Goal: Task Accomplishment & Management: Use online tool/utility

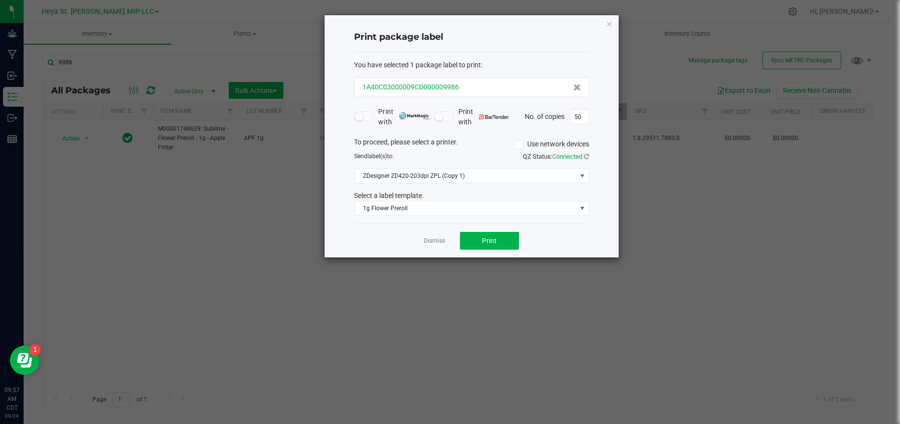
click at [476, 82] on div "1A40C03000009CD000009986" at bounding box center [472, 87] width 218 height 10
click at [611, 27] on icon "button" at bounding box center [609, 24] width 7 height 12
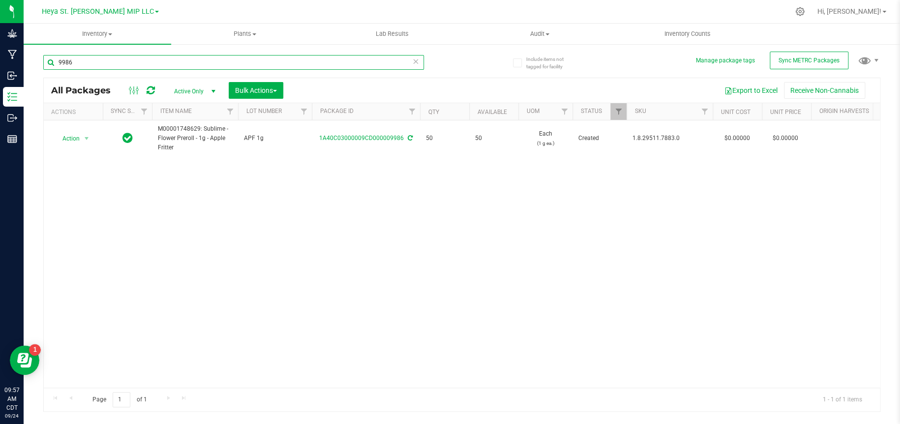
click at [91, 59] on input "9986" at bounding box center [233, 62] width 381 height 15
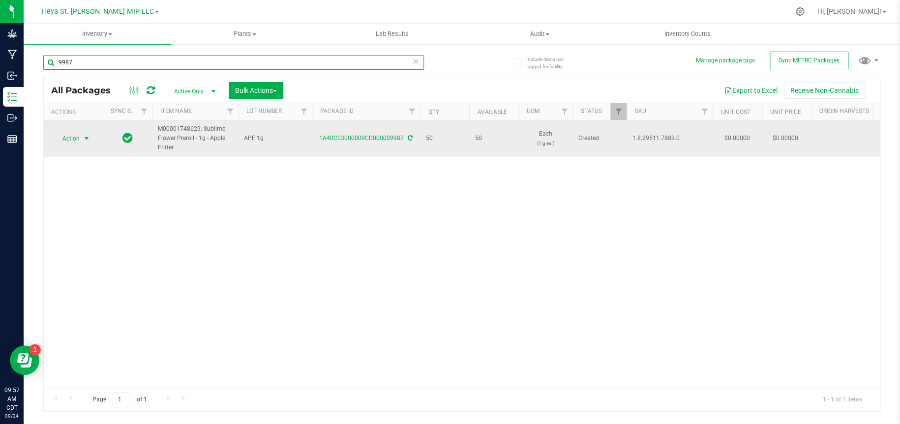
type input "9987"
click at [81, 139] on span "select" at bounding box center [87, 139] width 12 height 14
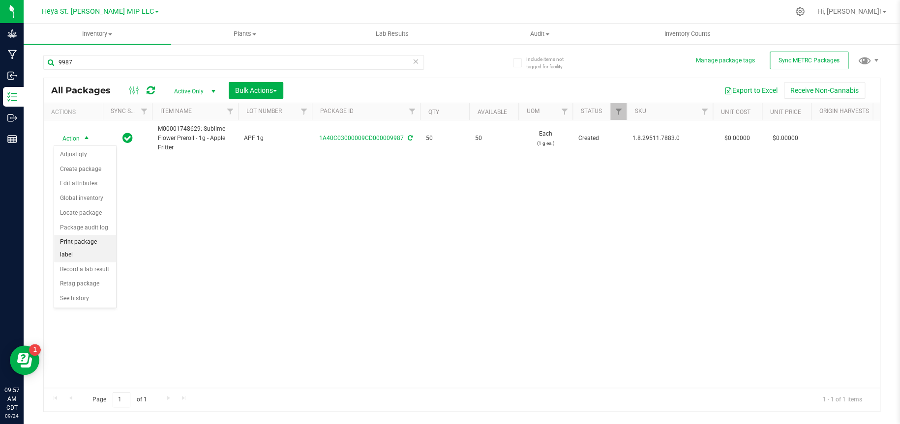
click at [85, 242] on li "Print package label" at bounding box center [85, 248] width 62 height 27
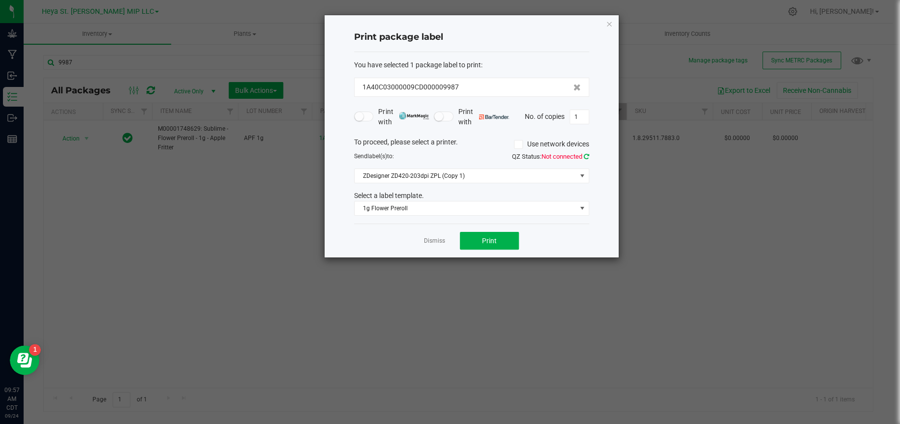
click at [585, 155] on icon at bounding box center [586, 156] width 5 height 6
click at [487, 241] on span "Print" at bounding box center [489, 241] width 15 height 8
click at [578, 111] on input "1" at bounding box center [579, 117] width 19 height 14
type input "49"
click at [487, 241] on span "Print" at bounding box center [489, 241] width 15 height 8
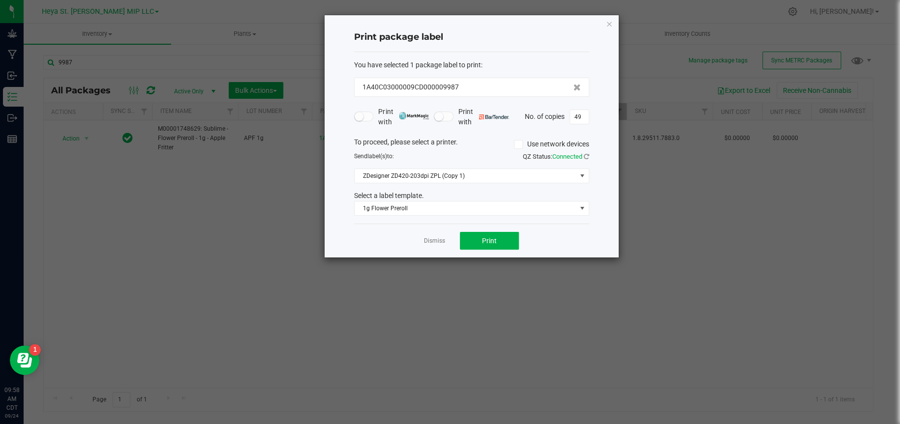
click at [618, 19] on div "Print package label You have selected 1 package label to print : 1A40C03000009C…" at bounding box center [472, 136] width 294 height 242
click at [608, 21] on icon "button" at bounding box center [609, 24] width 7 height 12
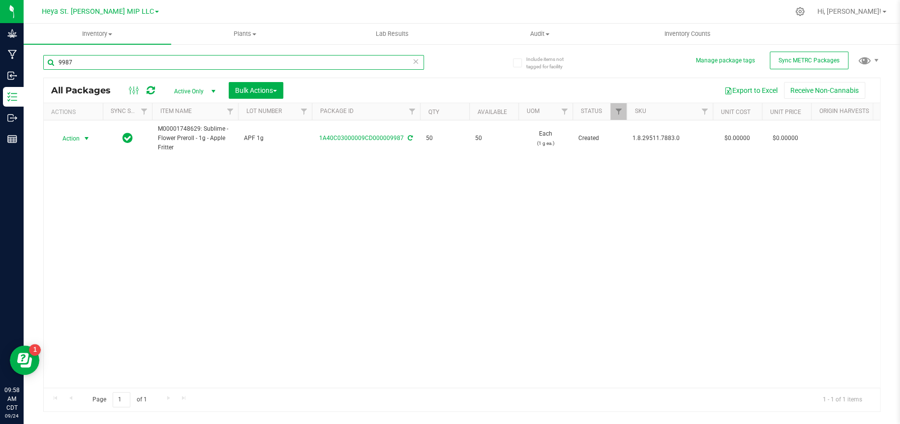
click at [110, 61] on input "9987" at bounding box center [233, 62] width 381 height 15
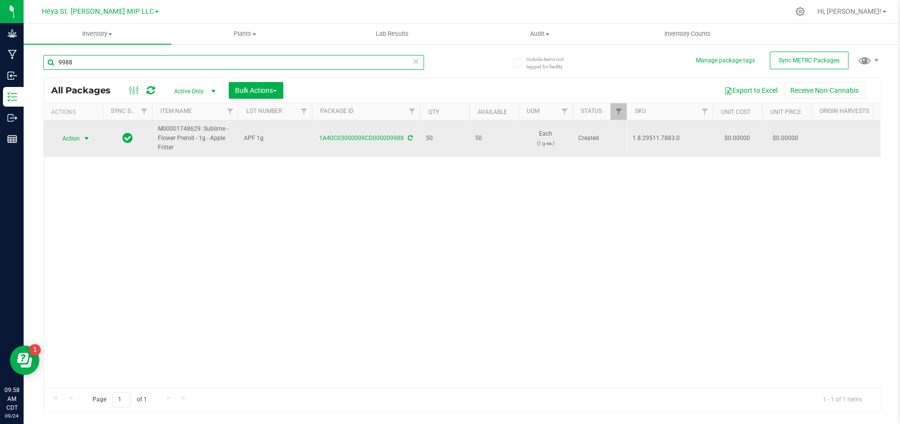
type input "9988"
click at [90, 140] on span "select" at bounding box center [87, 139] width 8 height 8
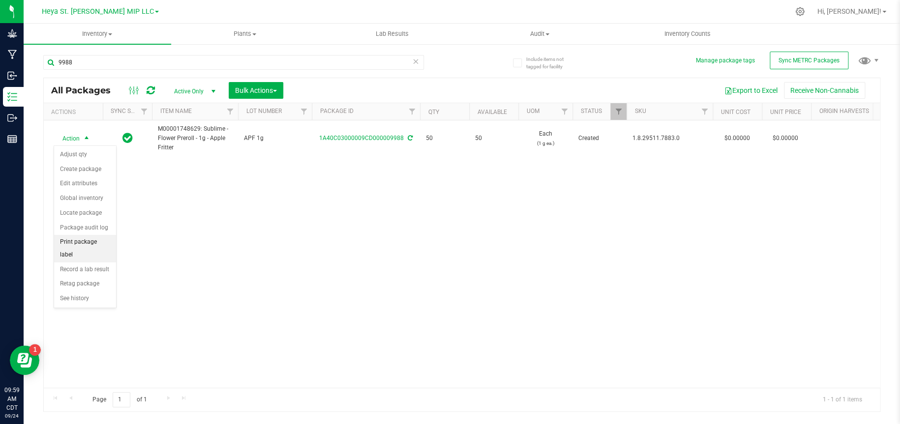
click at [81, 246] on li "Print package label" at bounding box center [85, 248] width 62 height 27
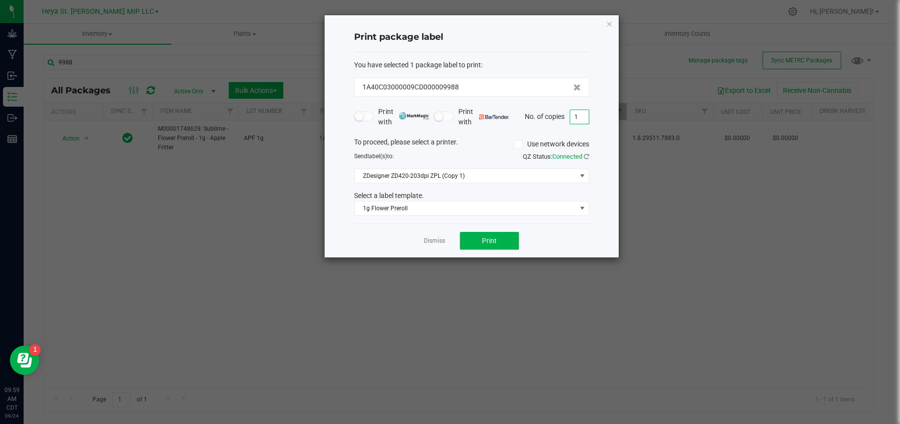
click at [576, 112] on input "1" at bounding box center [579, 117] width 19 height 14
type input "50"
click at [494, 238] on span "Print" at bounding box center [489, 241] width 15 height 8
click at [609, 23] on icon "button" at bounding box center [609, 24] width 7 height 12
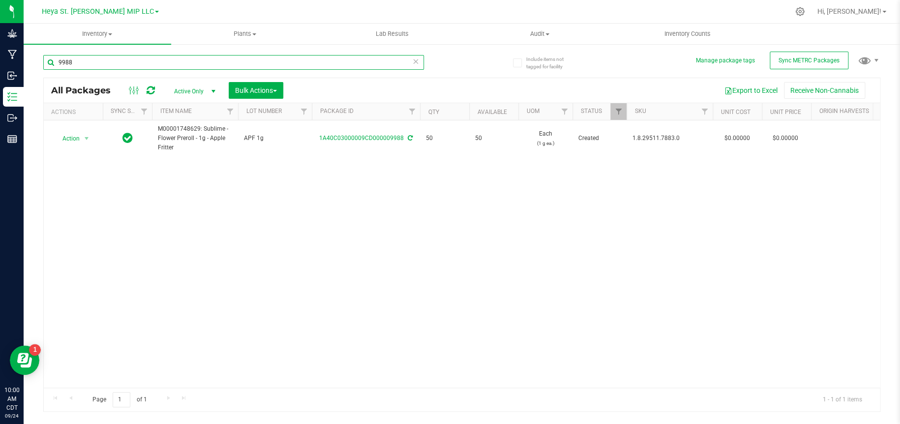
click at [87, 60] on input "9988" at bounding box center [233, 62] width 381 height 15
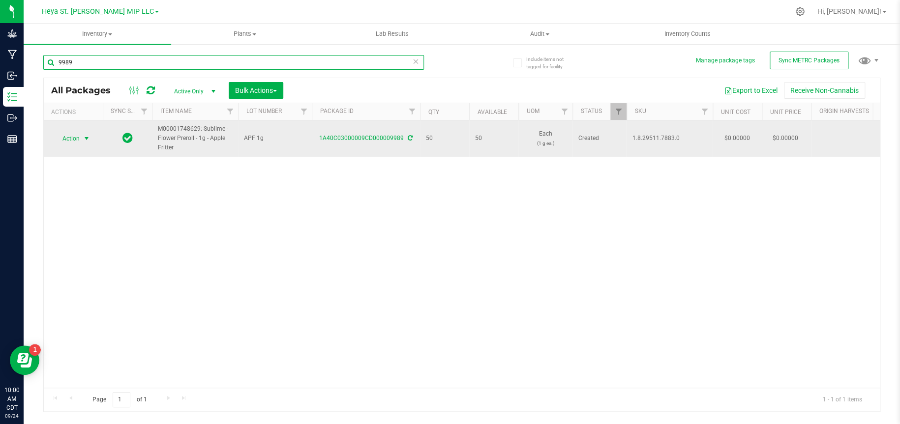
type input "9989"
click at [88, 139] on span "select" at bounding box center [87, 139] width 8 height 8
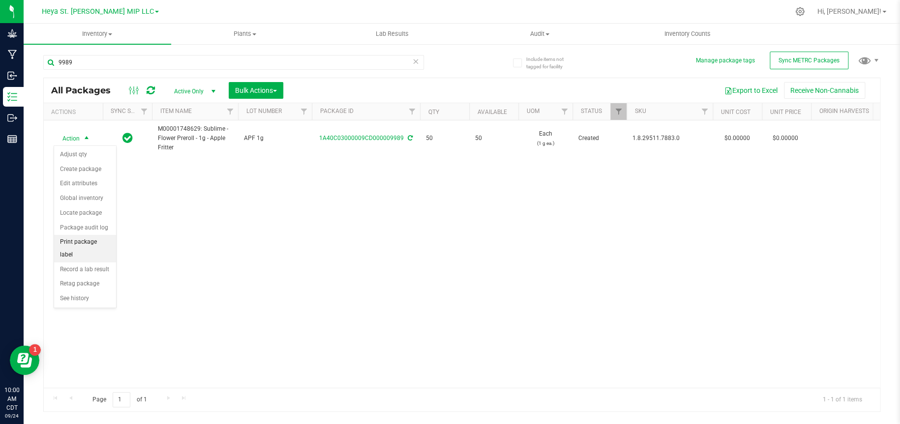
click at [96, 244] on li "Print package label" at bounding box center [85, 248] width 62 height 27
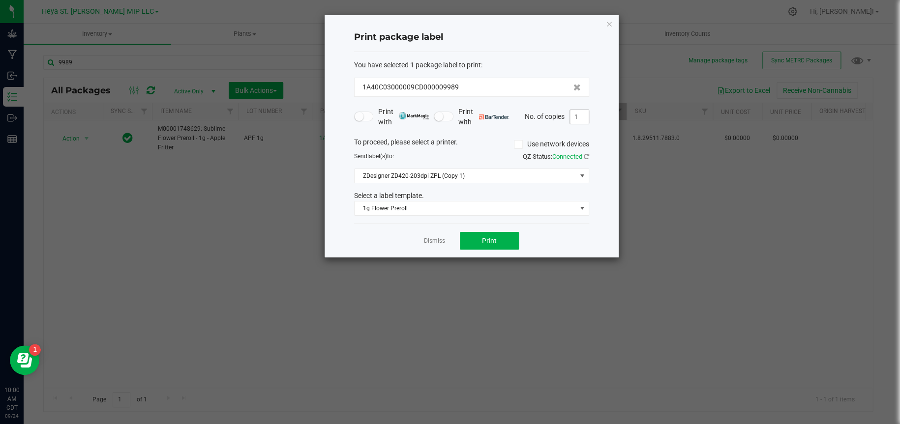
click at [581, 118] on input "1" at bounding box center [579, 117] width 19 height 14
type input "50"
click at [504, 237] on button "Print" at bounding box center [489, 241] width 59 height 18
click at [610, 24] on icon "button" at bounding box center [609, 24] width 7 height 12
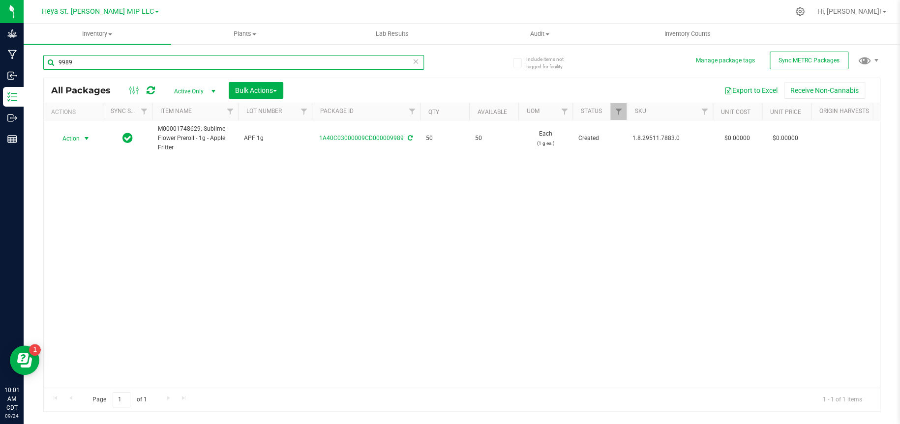
click at [133, 67] on input "9989" at bounding box center [233, 62] width 381 height 15
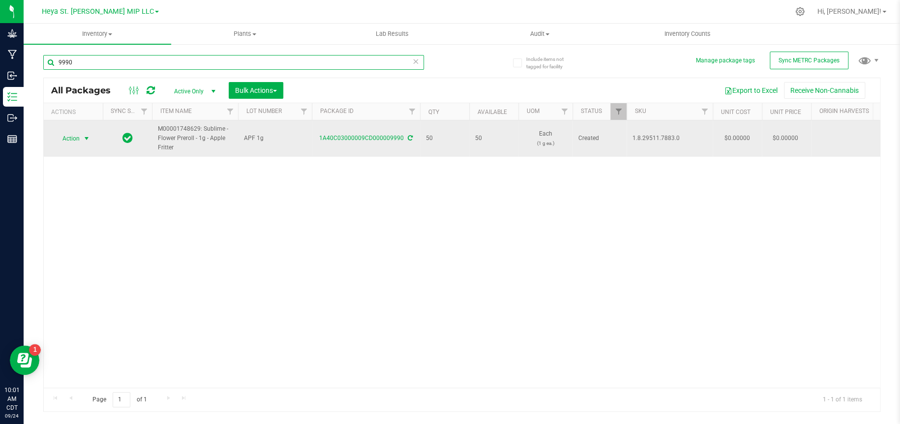
type input "9990"
click at [90, 138] on span "select" at bounding box center [87, 139] width 8 height 8
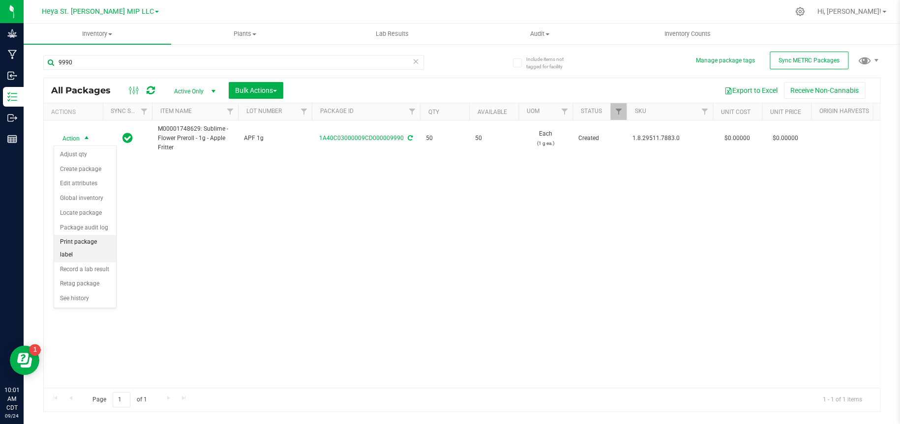
click at [98, 242] on li "Print package label" at bounding box center [85, 248] width 62 height 27
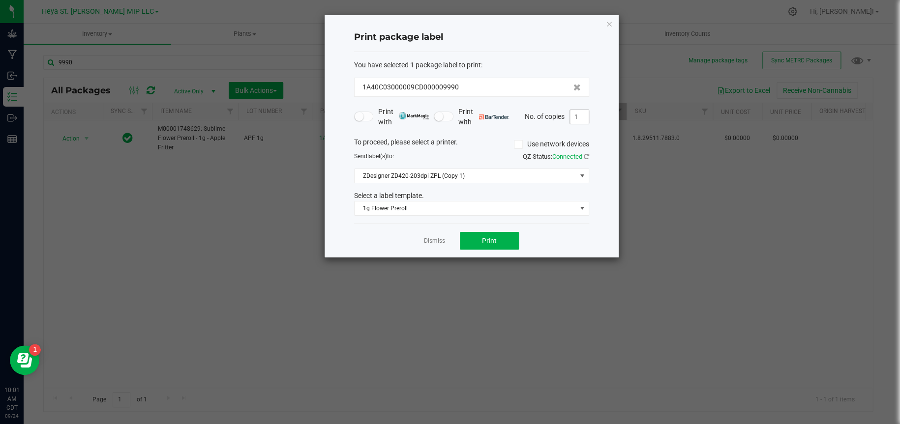
click at [580, 118] on input "1" at bounding box center [579, 117] width 19 height 14
type input "50"
click at [471, 236] on button "Print" at bounding box center [489, 241] width 59 height 18
click at [610, 24] on icon "button" at bounding box center [609, 24] width 7 height 12
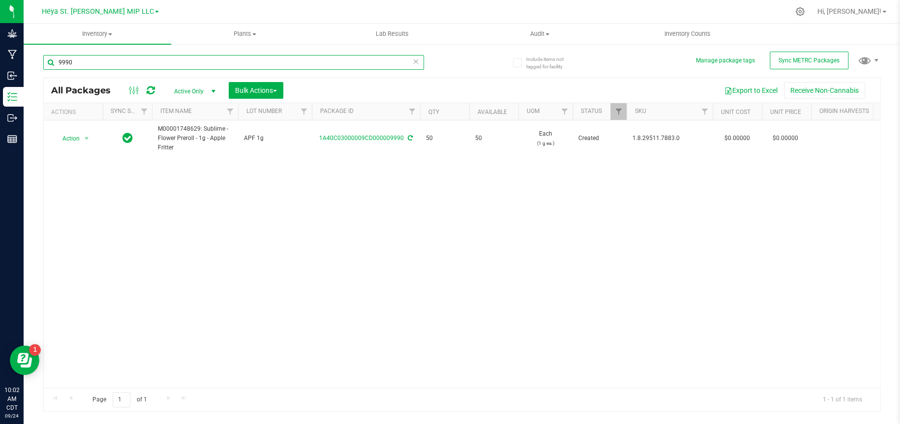
click at [130, 62] on input "9990" at bounding box center [233, 62] width 381 height 15
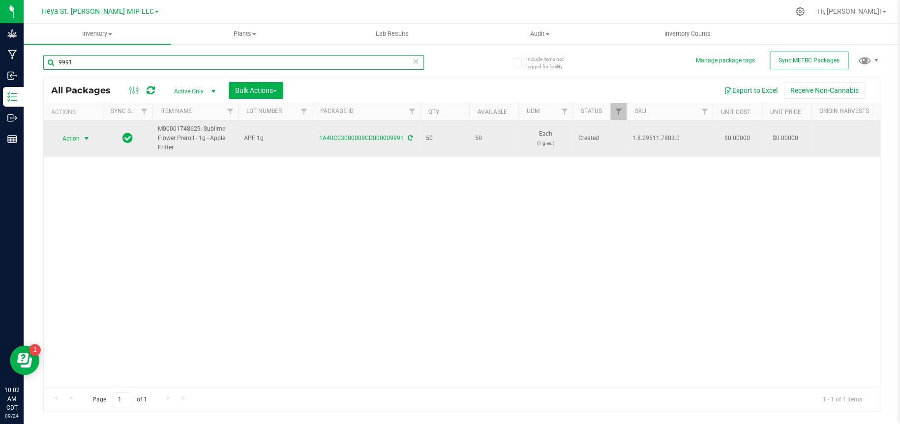
type input "9991"
click at [79, 137] on span "Action" at bounding box center [67, 139] width 27 height 14
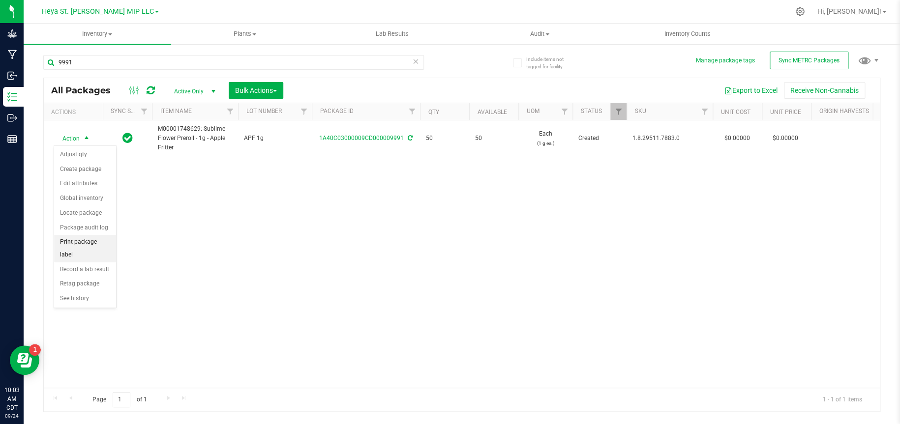
click at [90, 241] on li "Print package label" at bounding box center [85, 248] width 62 height 27
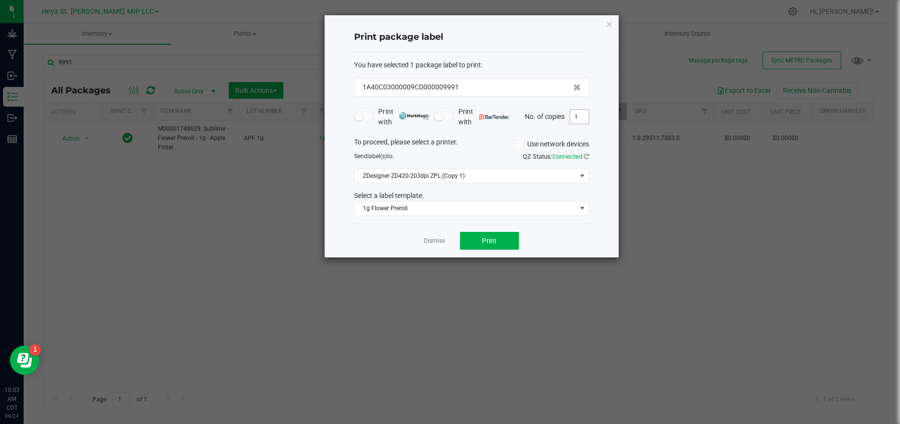
click at [579, 118] on input "1" at bounding box center [579, 117] width 19 height 14
type input "50"
click at [489, 243] on span "Print" at bounding box center [489, 241] width 15 height 8
click at [608, 23] on icon "button" at bounding box center [609, 24] width 7 height 12
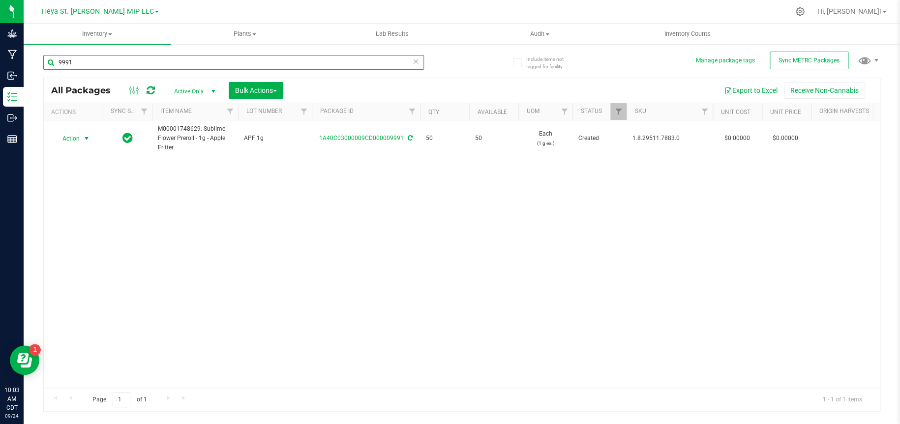
click at [221, 63] on input "9991" at bounding box center [233, 62] width 381 height 15
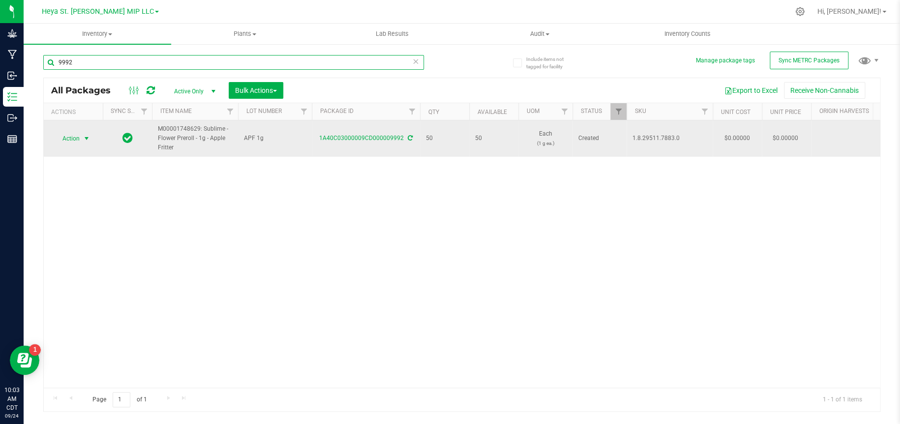
type input "9992"
click at [86, 135] on span "select" at bounding box center [87, 139] width 8 height 8
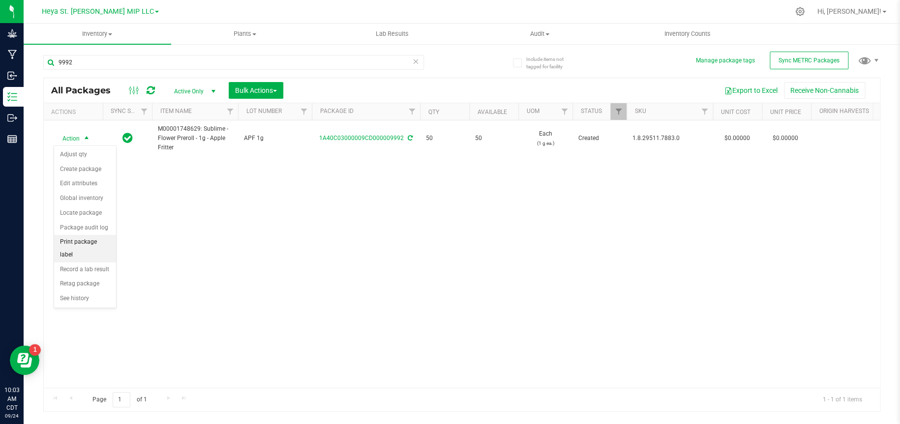
click at [105, 243] on li "Print package label" at bounding box center [85, 248] width 62 height 27
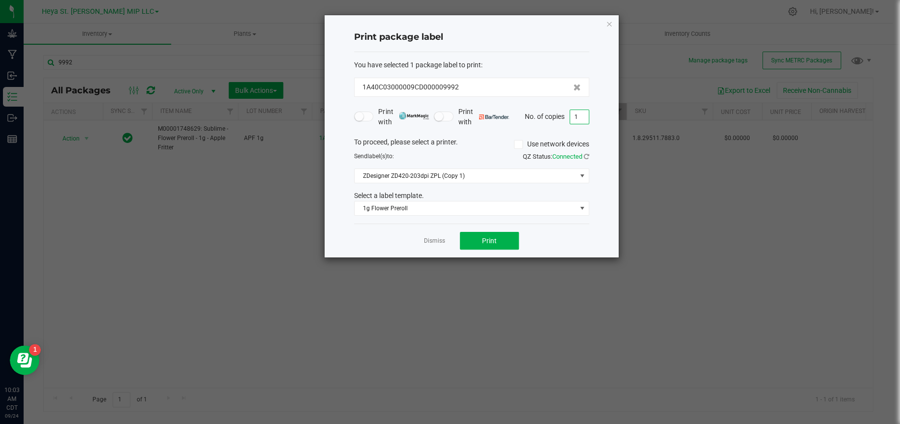
click at [585, 114] on input "1" at bounding box center [579, 117] width 19 height 14
type input "50"
click at [483, 244] on span "Print" at bounding box center [489, 241] width 15 height 8
click at [612, 23] on div "Print package label You have selected 1 package label to print : 1A40C03000009C…" at bounding box center [472, 136] width 294 height 242
click at [607, 23] on icon "button" at bounding box center [609, 24] width 7 height 12
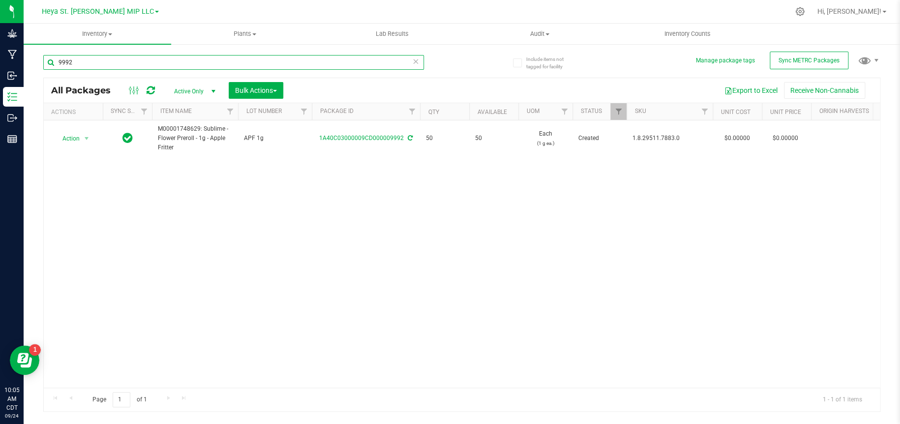
click at [105, 63] on input "9992" at bounding box center [233, 62] width 381 height 15
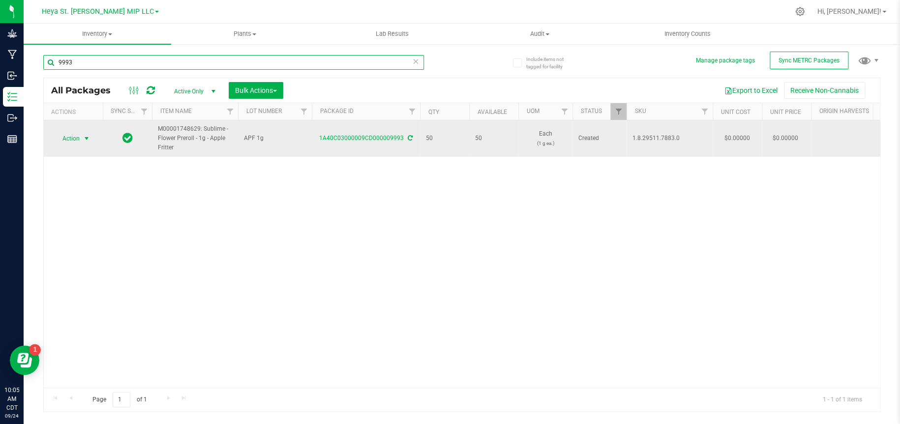
type input "9993"
click at [88, 138] on span "select" at bounding box center [87, 139] width 8 height 8
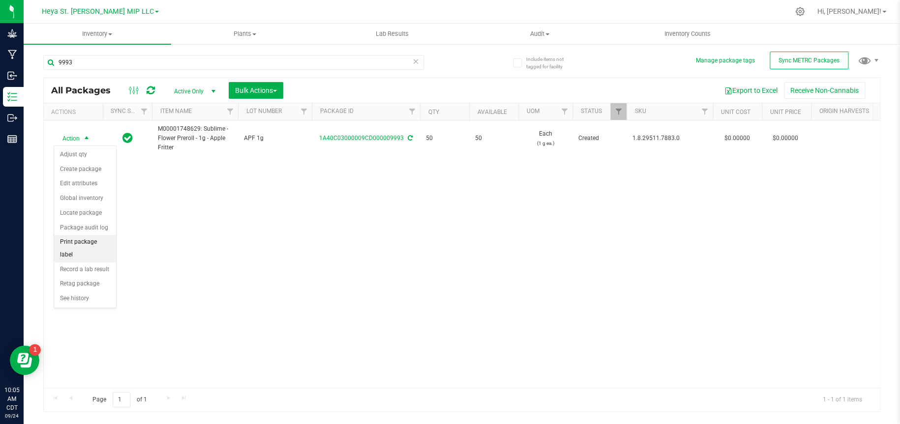
click at [84, 242] on li "Print package label" at bounding box center [85, 248] width 62 height 27
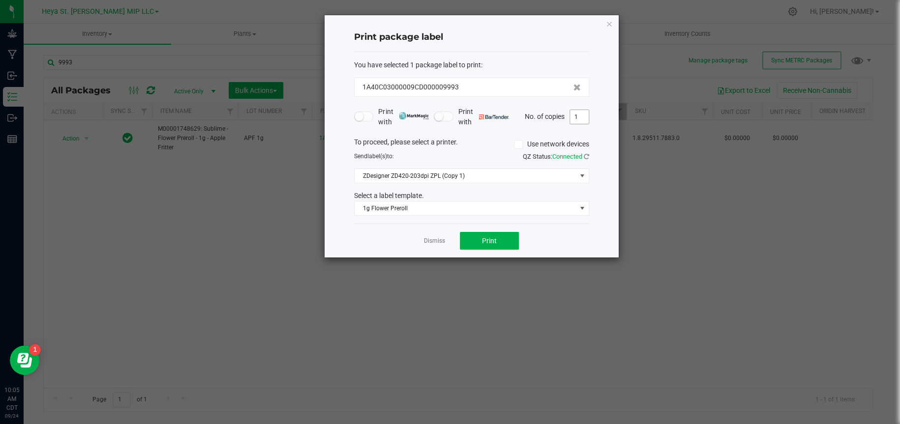
click at [585, 113] on input "1" at bounding box center [579, 117] width 19 height 14
type input "50"
click at [495, 238] on span "Print" at bounding box center [489, 241] width 15 height 8
click at [611, 24] on icon "button" at bounding box center [609, 24] width 7 height 12
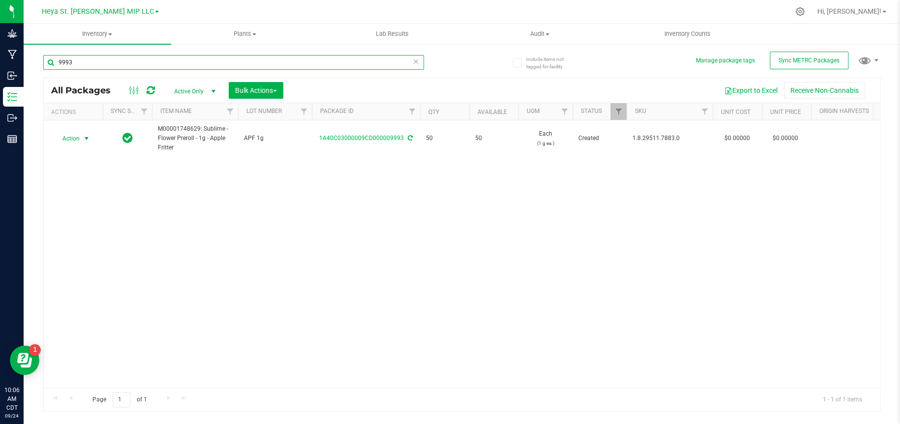
click at [122, 57] on input "9993" at bounding box center [233, 62] width 381 height 15
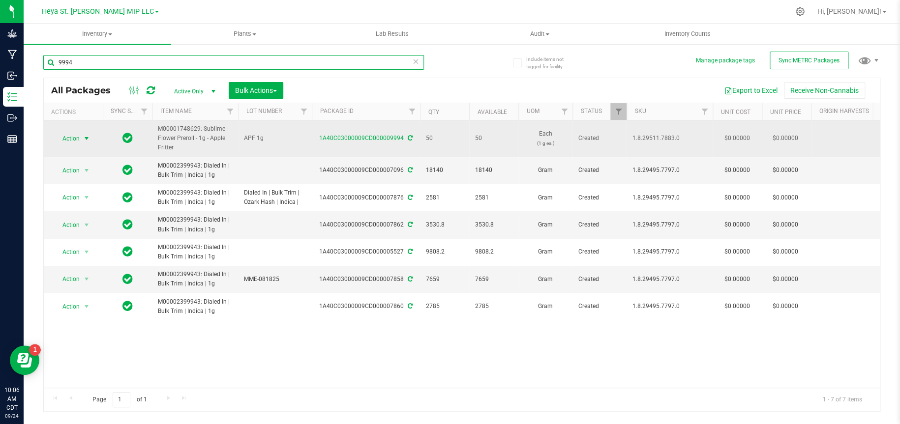
type input "9994"
click at [84, 137] on span "select" at bounding box center [87, 139] width 8 height 8
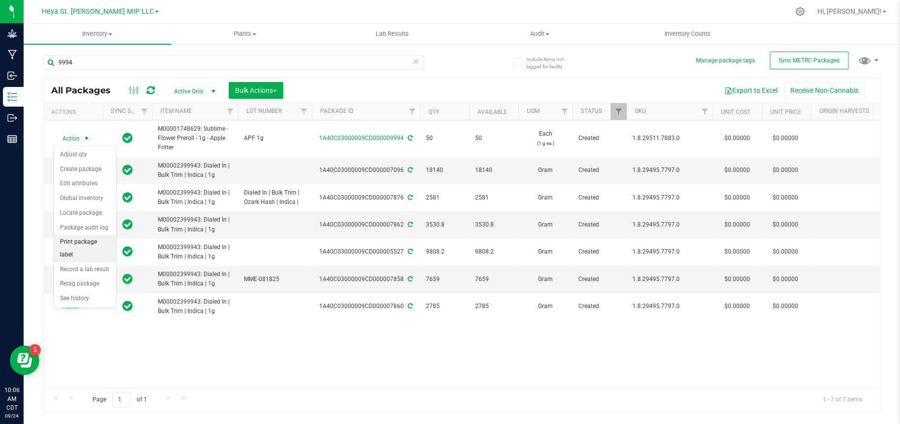
click at [89, 241] on li "Print package label" at bounding box center [85, 248] width 62 height 27
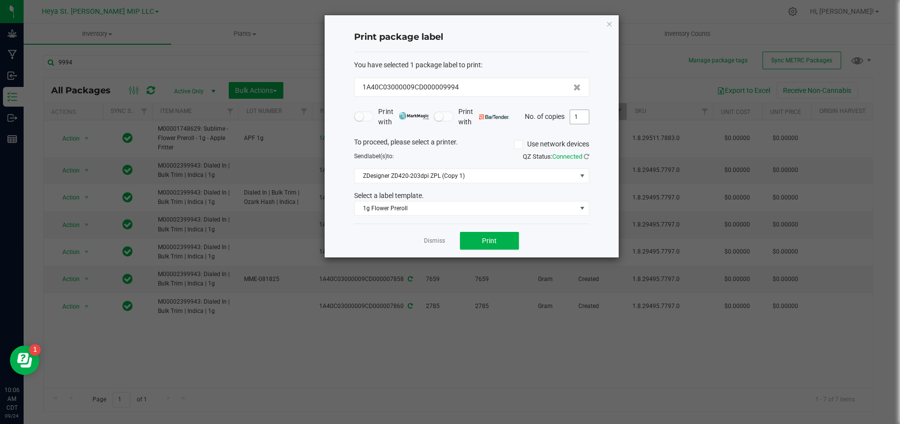
click at [575, 114] on input "1" at bounding box center [579, 117] width 19 height 14
type input "50"
click at [508, 241] on button "Print" at bounding box center [489, 241] width 59 height 18
click at [610, 27] on icon "button" at bounding box center [609, 24] width 7 height 12
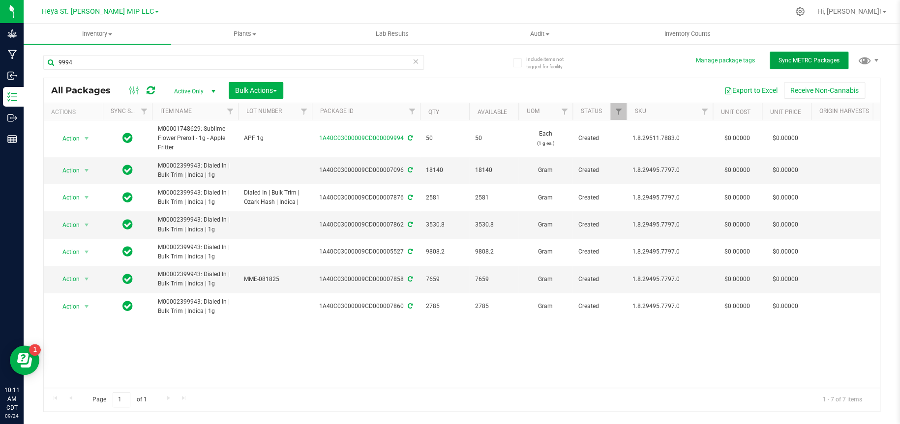
click at [832, 55] on button "Sync METRC Packages" at bounding box center [809, 61] width 79 height 18
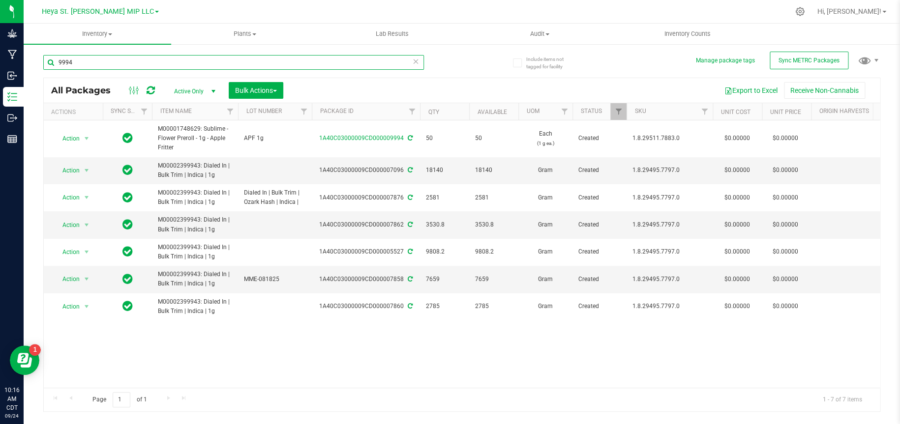
click at [89, 63] on input "9994" at bounding box center [233, 62] width 381 height 15
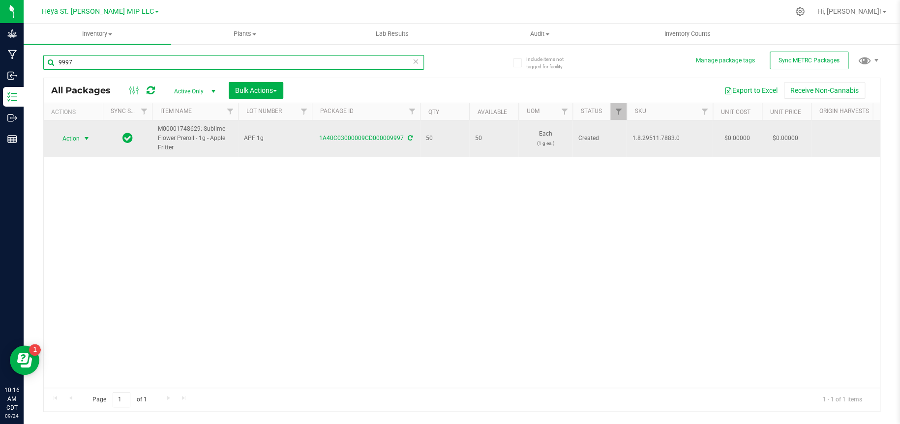
type input "9997"
click at [88, 140] on span "select" at bounding box center [87, 139] width 8 height 8
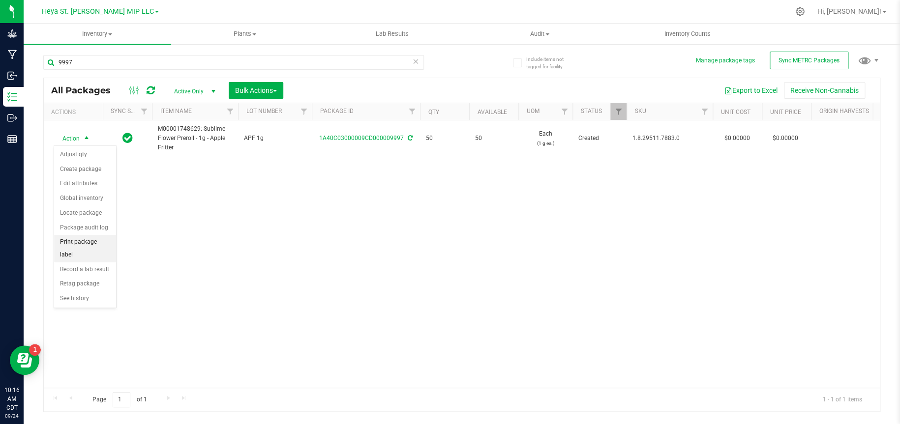
click at [90, 242] on li "Print package label" at bounding box center [85, 248] width 62 height 27
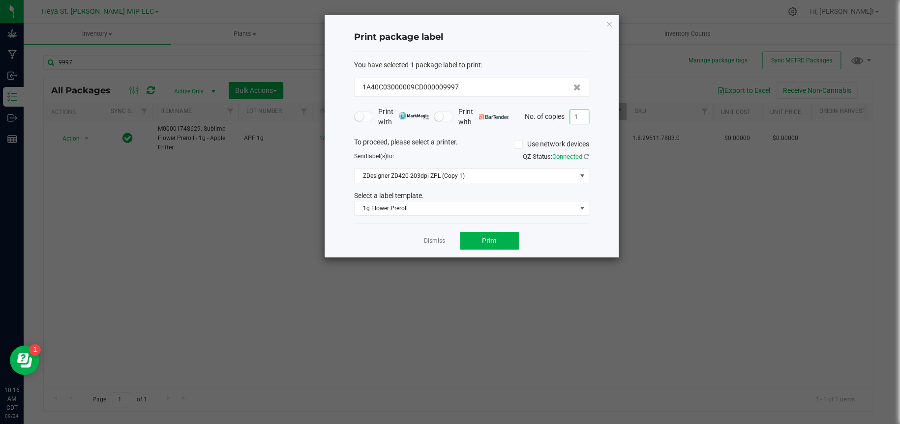
click at [582, 118] on input "1" at bounding box center [579, 117] width 19 height 14
type input "50"
click at [481, 239] on button "Print" at bounding box center [489, 241] width 59 height 18
click at [606, 21] on icon "button" at bounding box center [609, 24] width 7 height 12
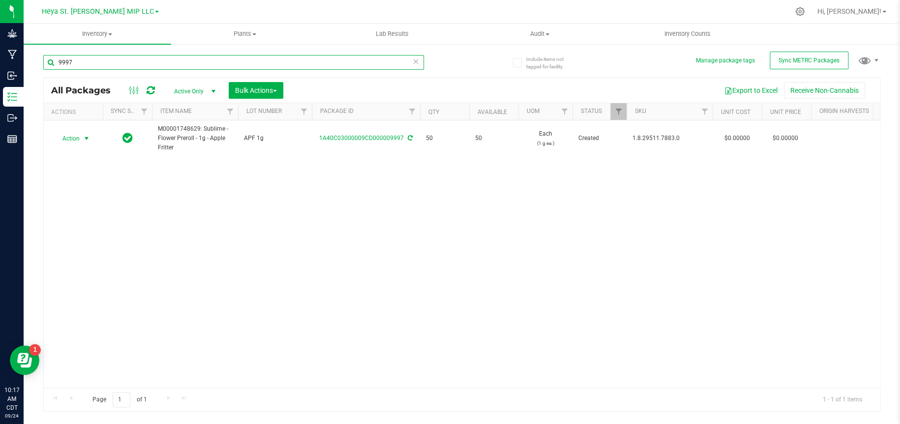
click at [182, 63] on input "9997" at bounding box center [233, 62] width 381 height 15
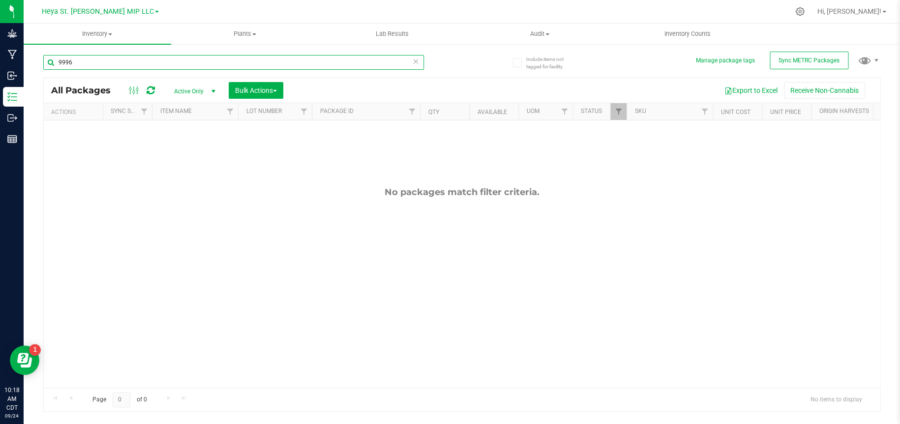
click at [116, 60] on input "9996" at bounding box center [233, 62] width 381 height 15
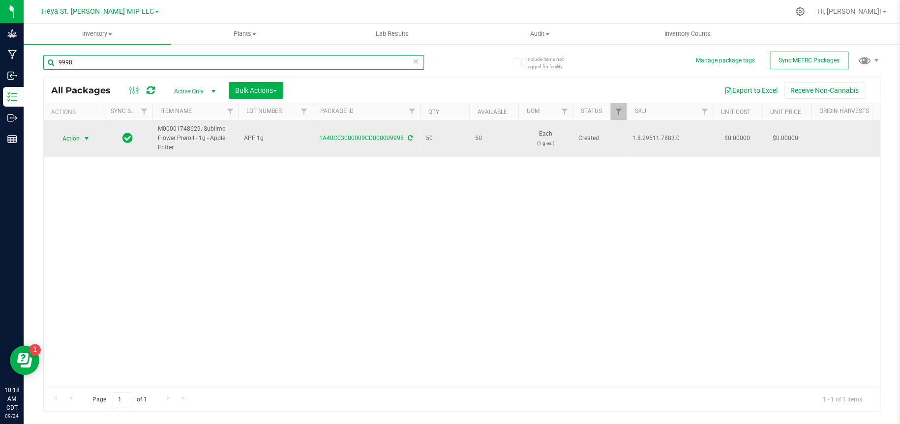
type input "9998"
click at [81, 137] on span "select" at bounding box center [87, 139] width 12 height 14
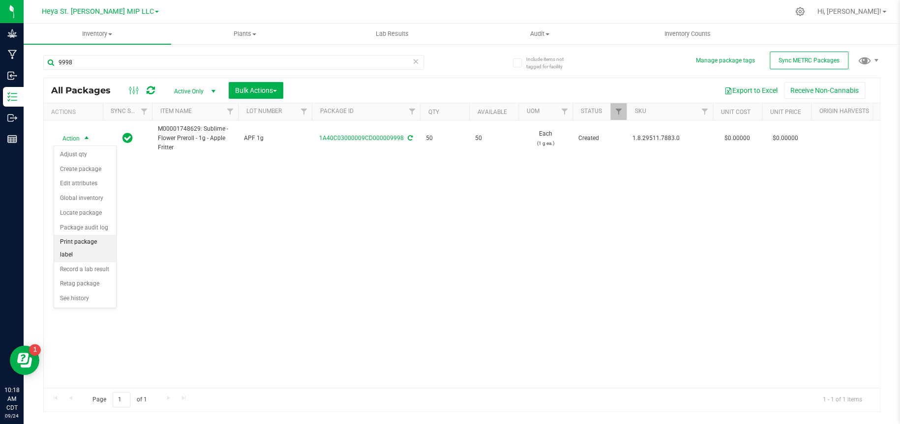
click at [79, 245] on li "Print package label" at bounding box center [85, 248] width 62 height 27
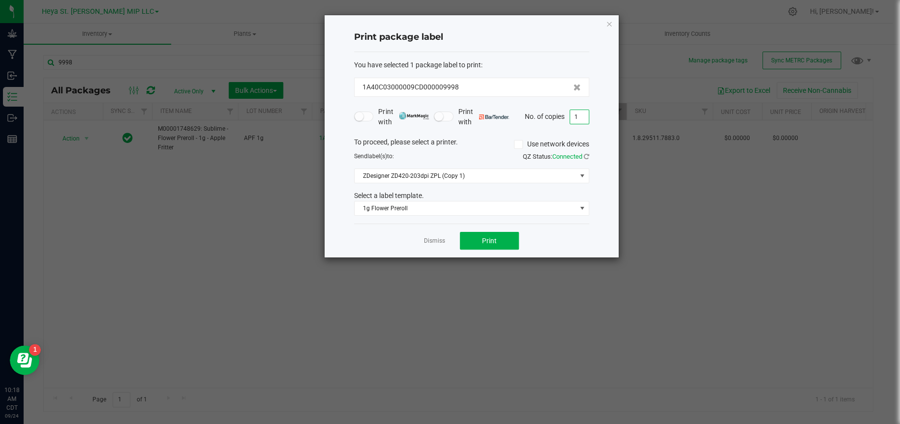
click at [576, 117] on input "1" at bounding box center [579, 117] width 19 height 14
type input "50"
click at [496, 246] on button "Print" at bounding box center [489, 241] width 59 height 18
click at [608, 24] on icon "button" at bounding box center [609, 24] width 7 height 12
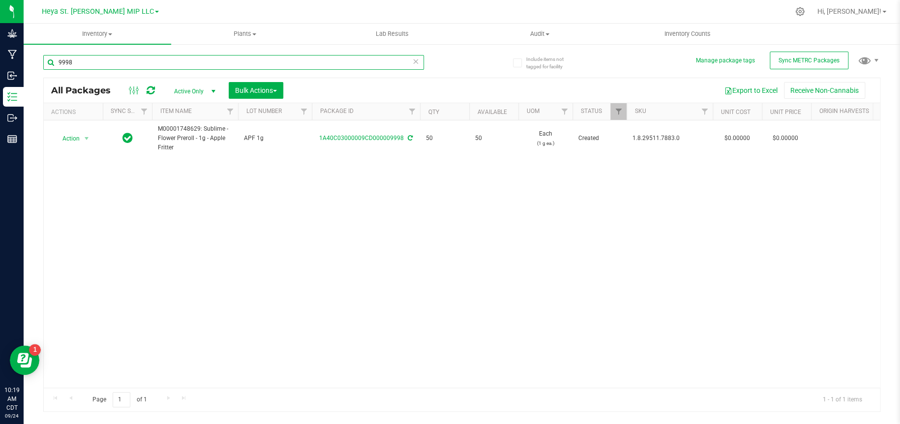
click at [236, 60] on input "9998" at bounding box center [233, 62] width 381 height 15
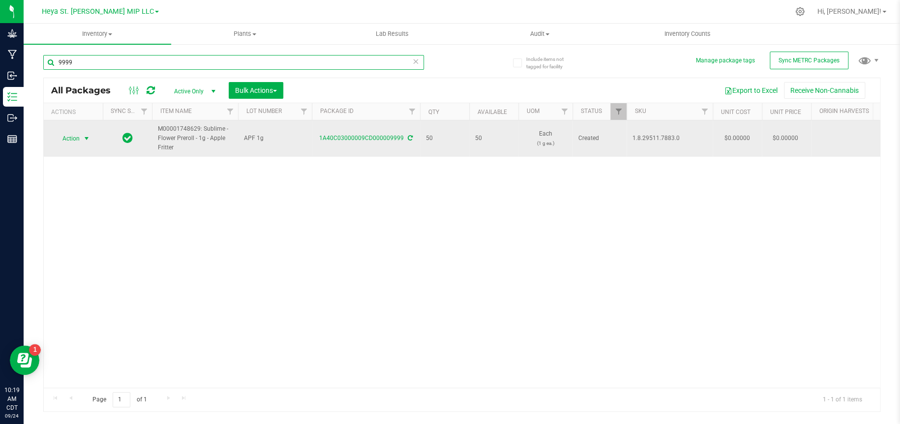
type input "9999"
click at [83, 137] on span "select" at bounding box center [87, 139] width 8 height 8
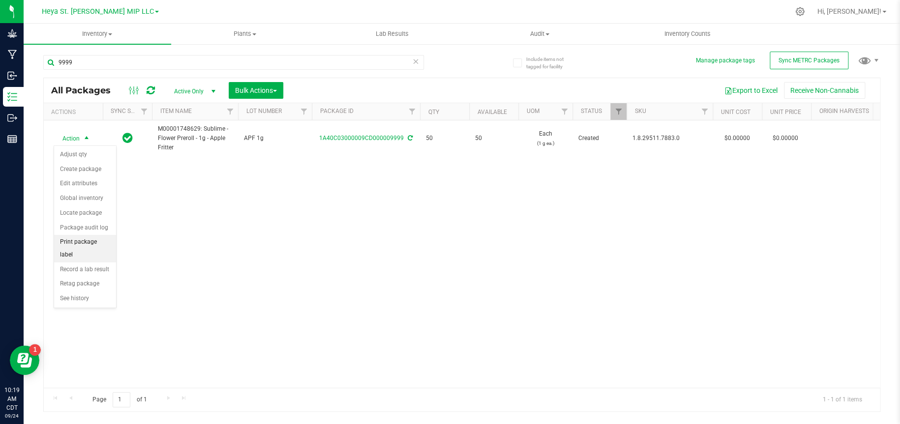
click at [92, 243] on li "Print package label" at bounding box center [85, 248] width 62 height 27
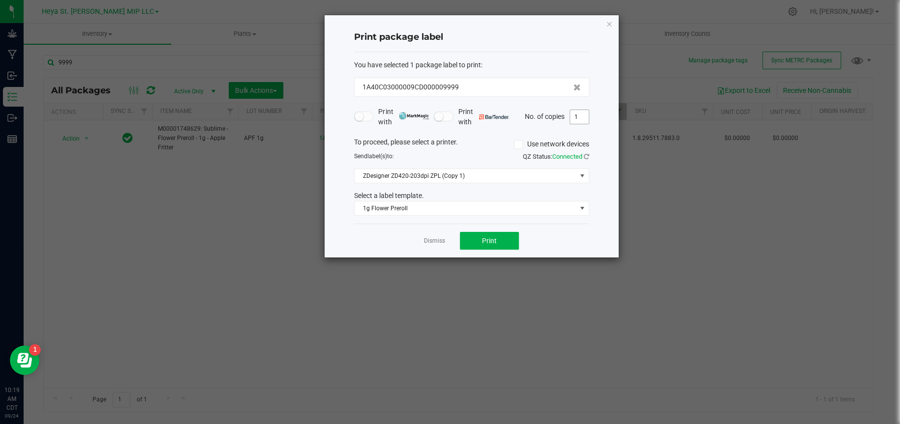
click at [584, 116] on input "1" at bounding box center [579, 117] width 19 height 14
type input "50"
click at [498, 240] on button "Print" at bounding box center [489, 241] width 59 height 18
click at [609, 21] on icon "button" at bounding box center [609, 24] width 7 height 12
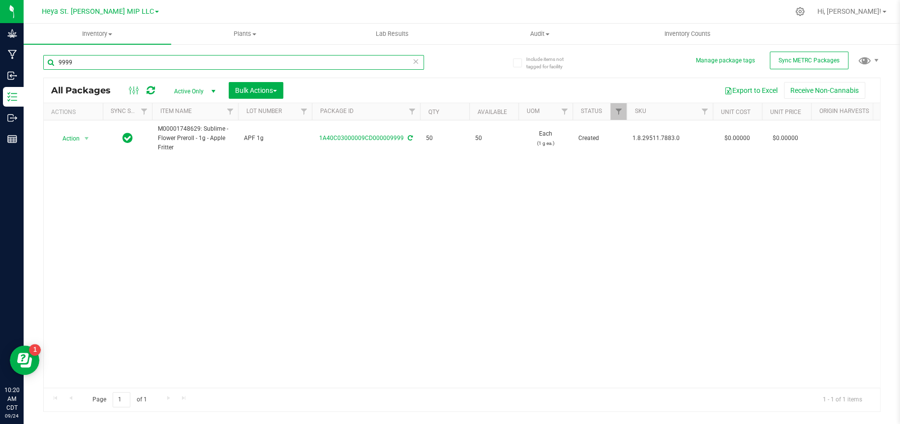
click at [85, 66] on input "9999" at bounding box center [233, 62] width 381 height 15
type input "9"
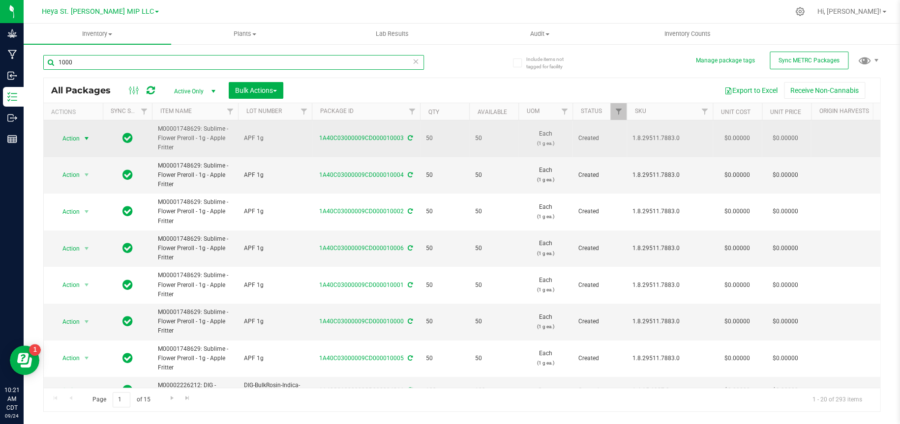
type input "1000"
click at [84, 137] on span "select" at bounding box center [87, 139] width 8 height 8
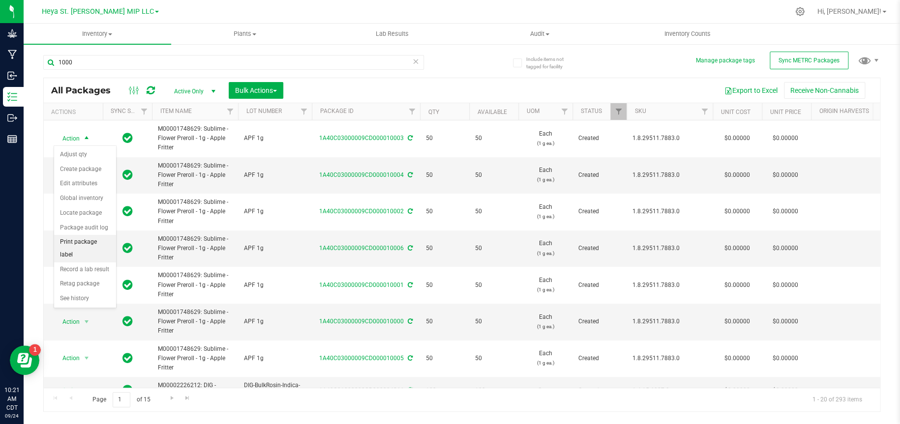
click at [95, 241] on li "Print package label" at bounding box center [85, 248] width 62 height 27
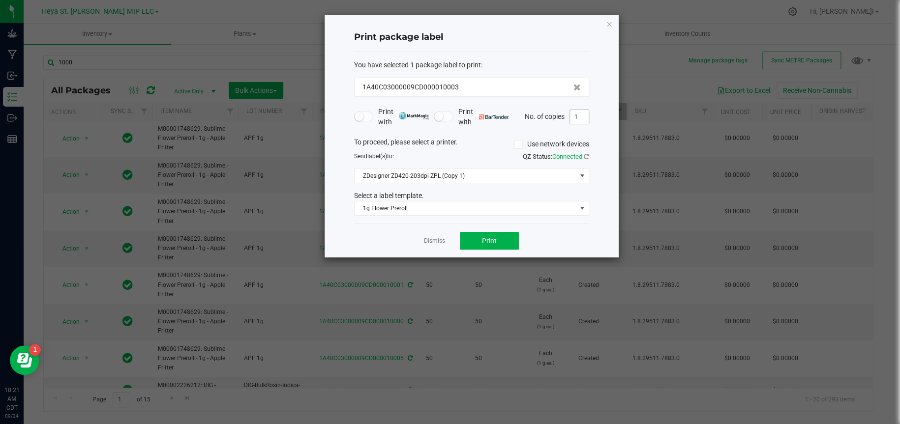
click at [580, 118] on input "1" at bounding box center [579, 117] width 19 height 14
type input "50"
click at [504, 242] on button "Print" at bounding box center [489, 241] width 59 height 18
click at [606, 21] on icon "button" at bounding box center [609, 24] width 7 height 12
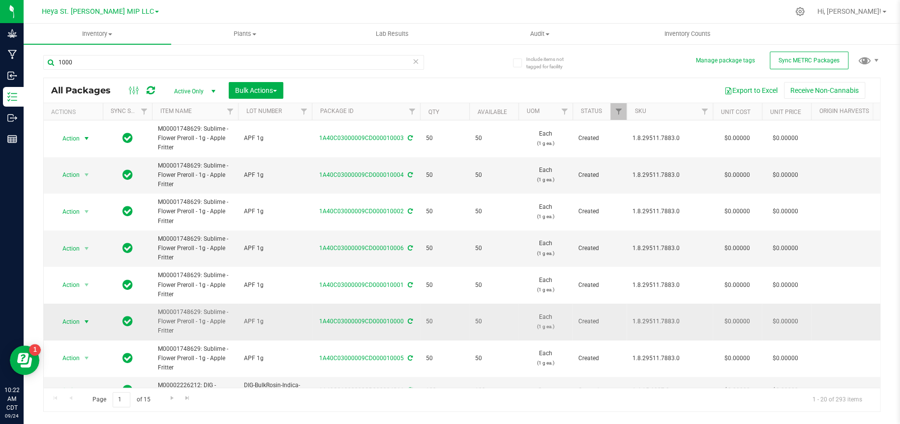
click at [87, 321] on span "select" at bounding box center [87, 322] width 8 height 8
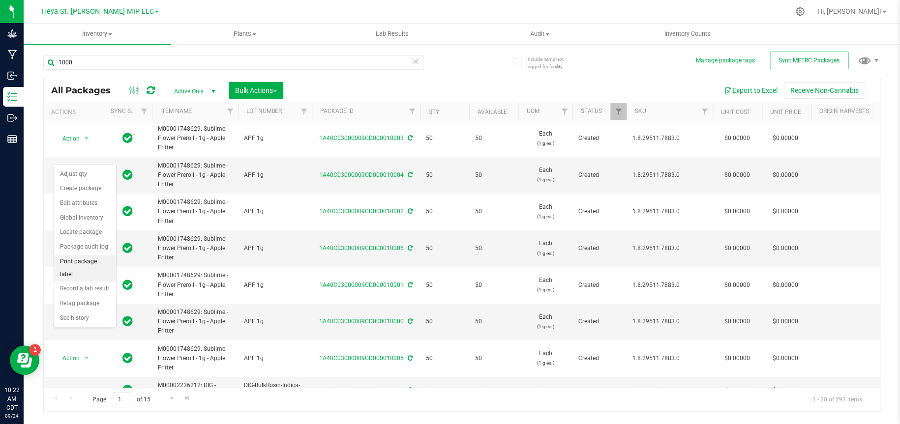
click at [91, 262] on li "Print package label" at bounding box center [85, 268] width 62 height 27
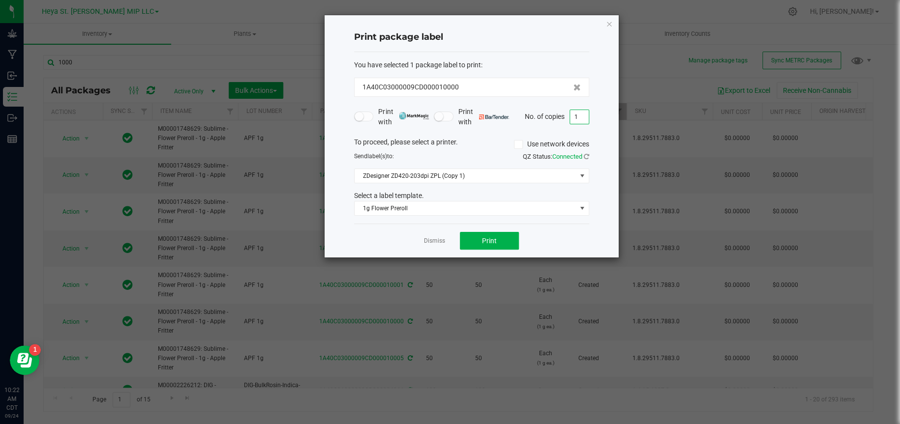
click at [584, 110] on input "1" at bounding box center [579, 117] width 19 height 14
type input "50"
click at [510, 241] on button "Print" at bounding box center [489, 241] width 59 height 18
click at [611, 22] on icon "button" at bounding box center [609, 24] width 7 height 12
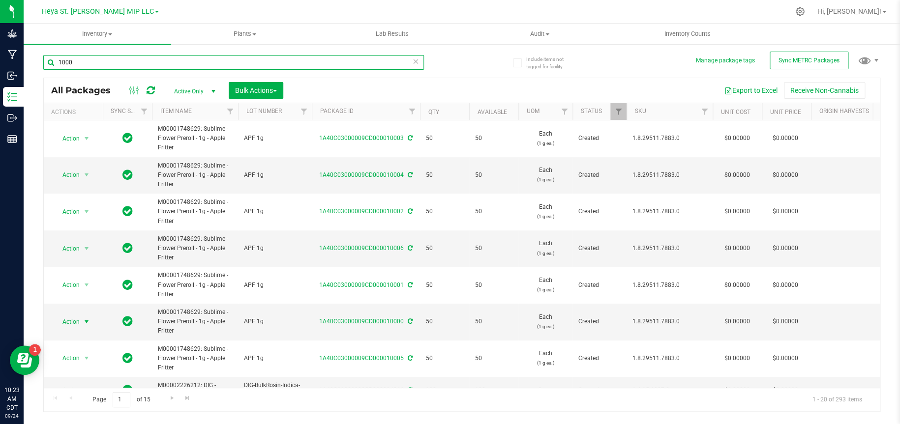
click at [286, 60] on input "1000" at bounding box center [233, 62] width 381 height 15
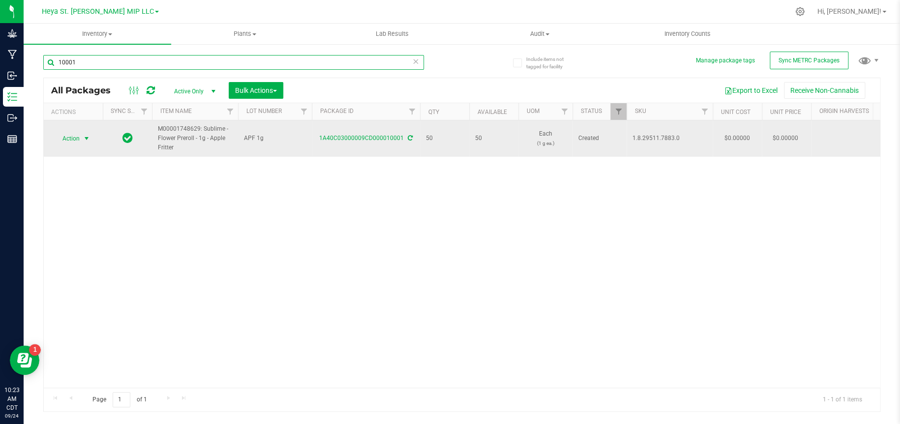
type input "10001"
click at [78, 139] on span "Action" at bounding box center [67, 139] width 27 height 14
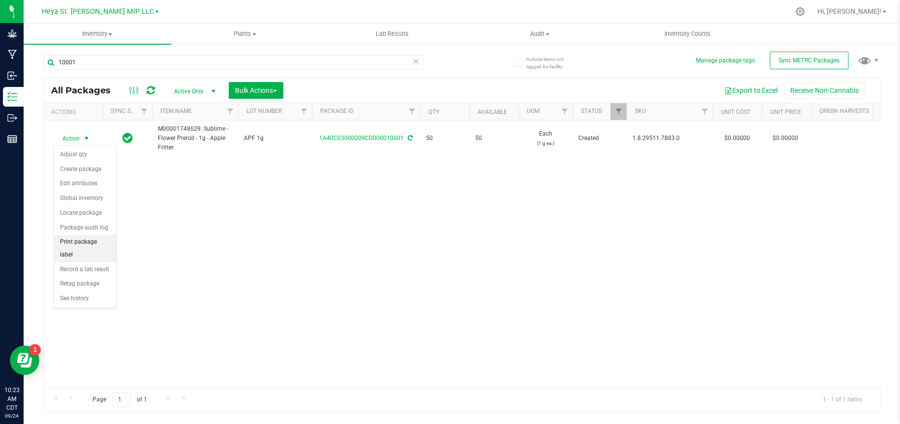
click at [86, 242] on li "Print package label" at bounding box center [85, 248] width 62 height 27
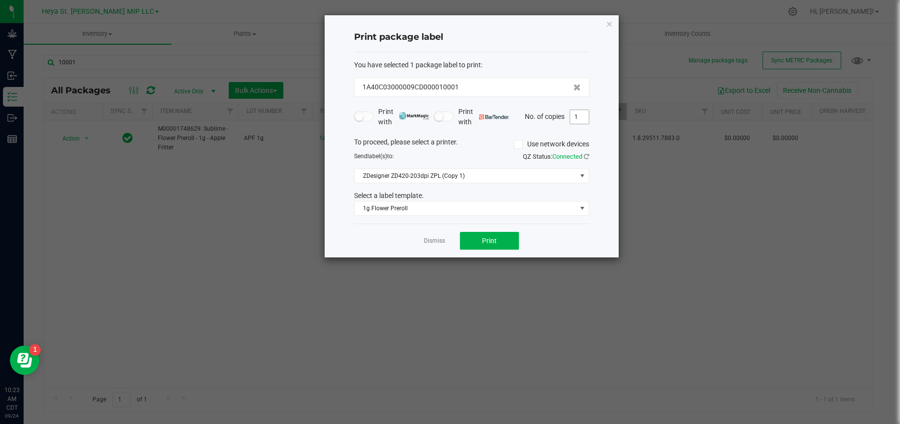
click at [585, 116] on input "1" at bounding box center [579, 117] width 19 height 14
type input "50"
click at [488, 242] on span "Print" at bounding box center [489, 241] width 15 height 8
click at [608, 24] on icon "button" at bounding box center [609, 24] width 7 height 12
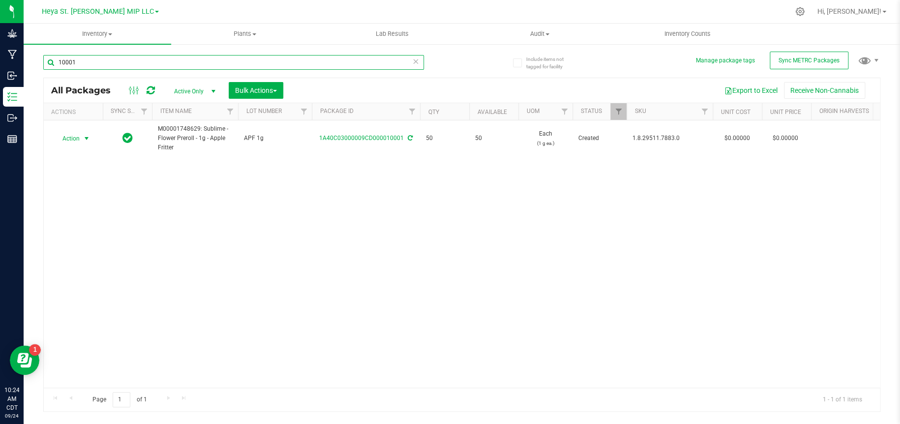
click at [238, 65] on input "10001" at bounding box center [233, 62] width 381 height 15
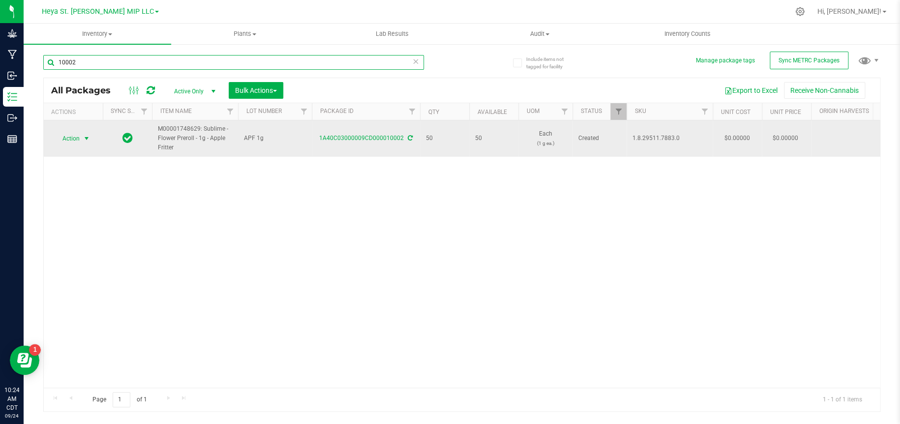
type input "10002"
click at [83, 140] on span "select" at bounding box center [87, 139] width 8 height 8
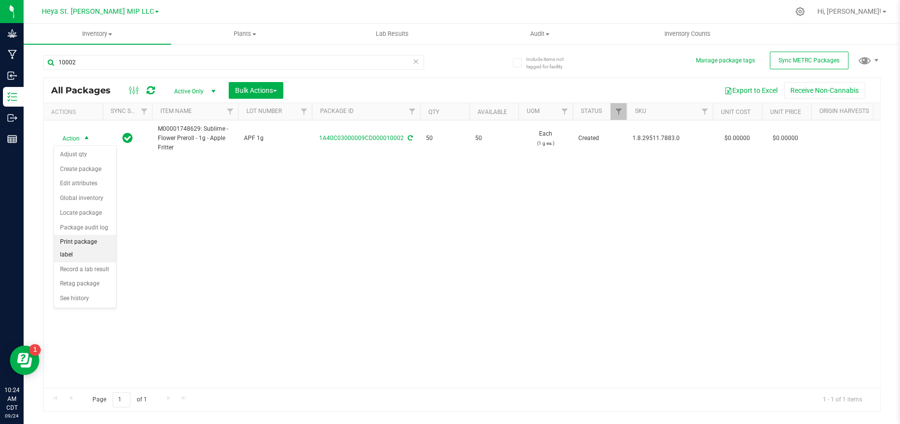
click at [74, 245] on li "Print package label" at bounding box center [85, 248] width 62 height 27
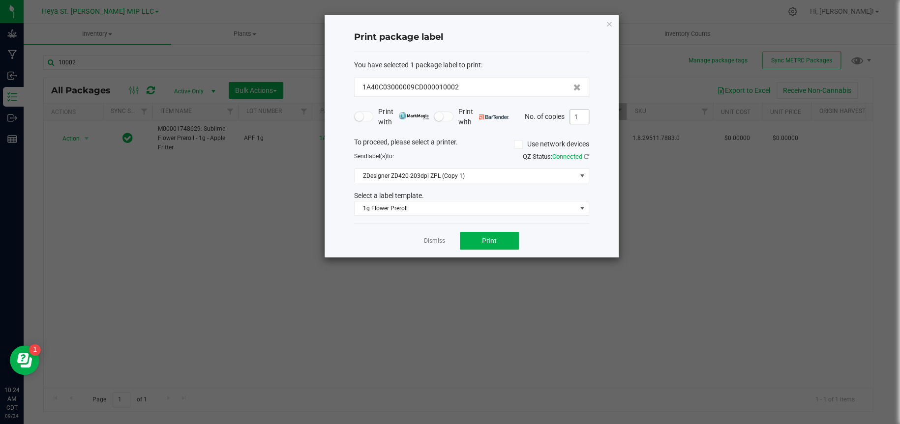
click at [584, 118] on input "1" at bounding box center [579, 117] width 19 height 14
type input "50"
click at [514, 238] on button "Print" at bounding box center [489, 241] width 59 height 18
click at [608, 22] on icon "button" at bounding box center [609, 24] width 7 height 12
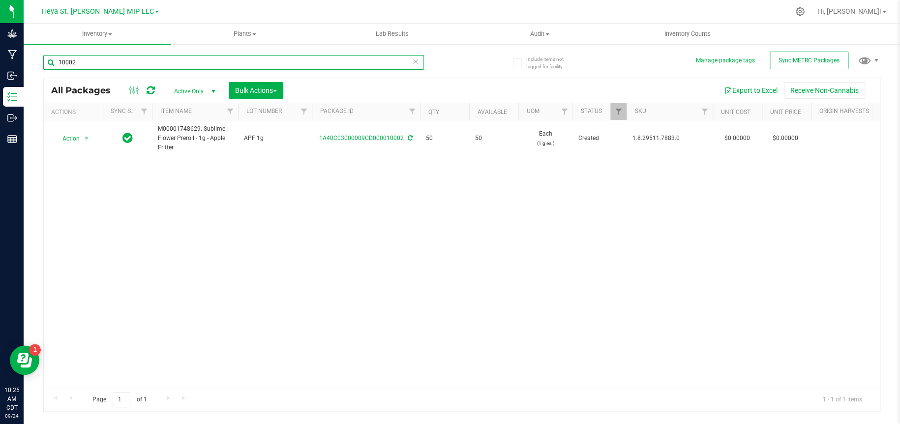
click at [216, 60] on input "10002" at bounding box center [233, 62] width 381 height 15
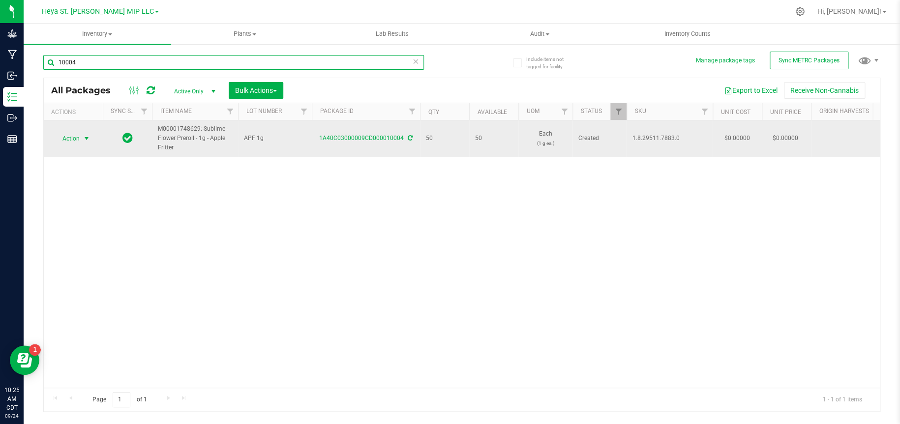
type input "10004"
click at [87, 137] on span "select" at bounding box center [87, 139] width 8 height 8
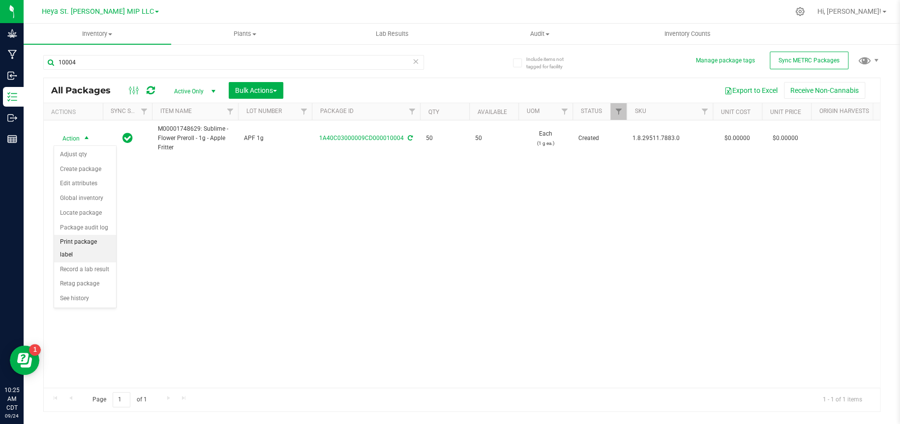
click at [77, 241] on li "Print package label" at bounding box center [85, 248] width 62 height 27
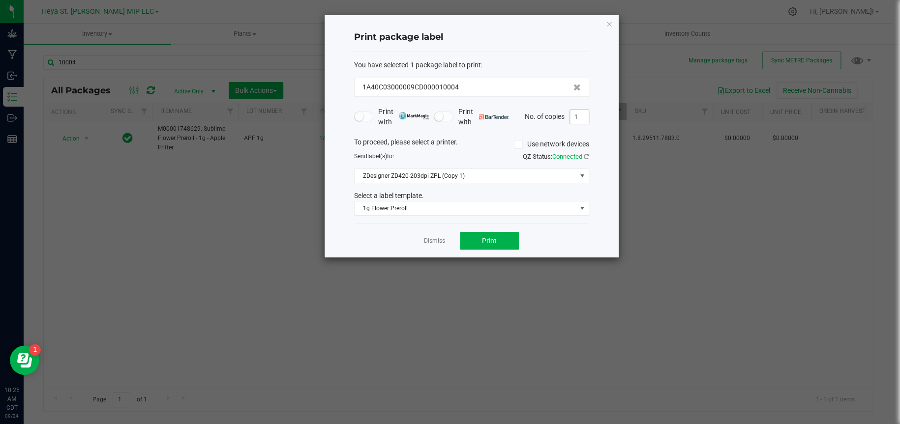
click at [575, 115] on input "1" at bounding box center [579, 117] width 19 height 14
type input "50"
click at [502, 238] on button "Print" at bounding box center [489, 241] width 59 height 18
click at [607, 22] on icon "button" at bounding box center [609, 24] width 7 height 12
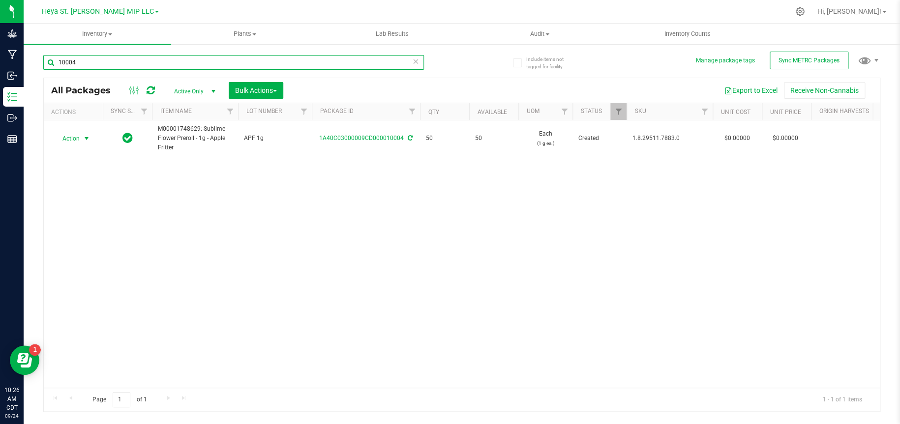
click at [138, 58] on input "10004" at bounding box center [233, 62] width 381 height 15
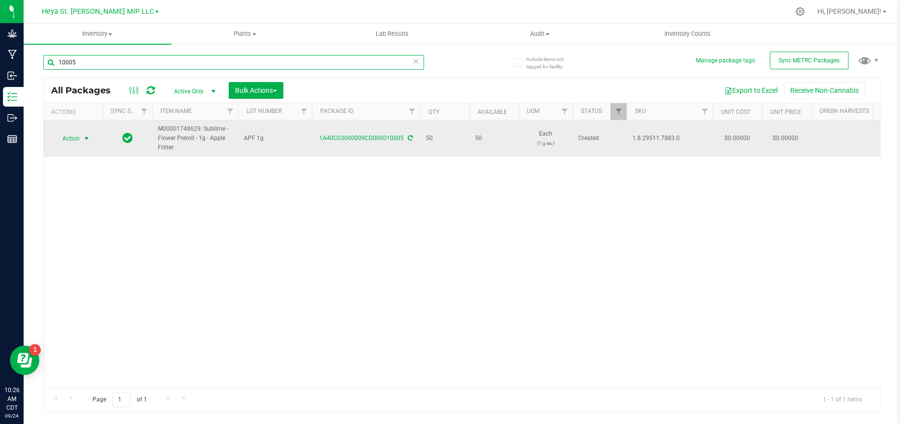
type input "10005"
click at [82, 139] on span "select" at bounding box center [87, 139] width 12 height 14
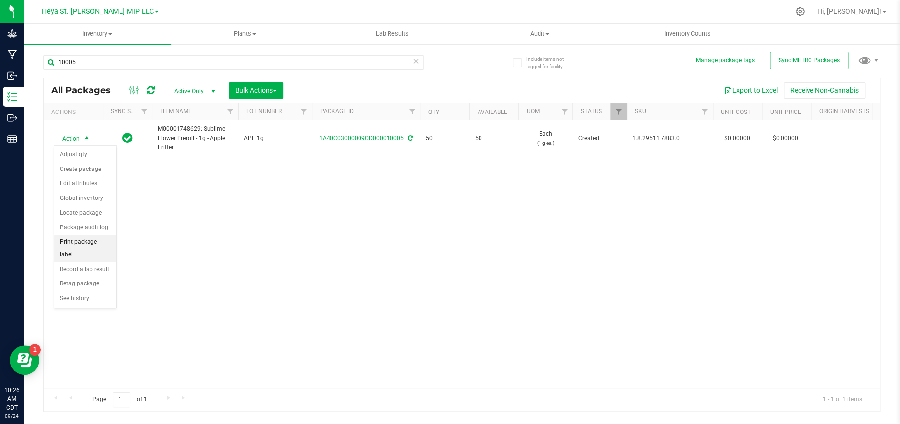
click at [85, 244] on li "Print package label" at bounding box center [85, 248] width 62 height 27
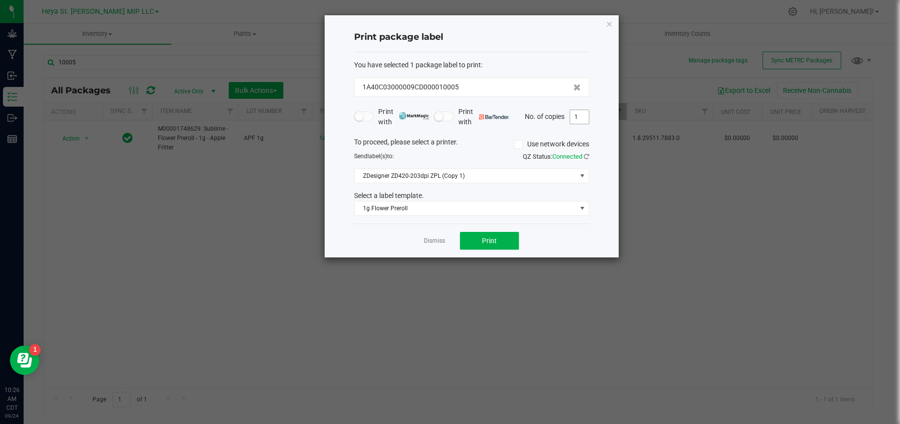
click at [581, 119] on input "1" at bounding box center [579, 117] width 19 height 14
type input "50"
click at [494, 238] on span "Print" at bounding box center [489, 241] width 15 height 8
click at [607, 23] on icon "button" at bounding box center [609, 24] width 7 height 12
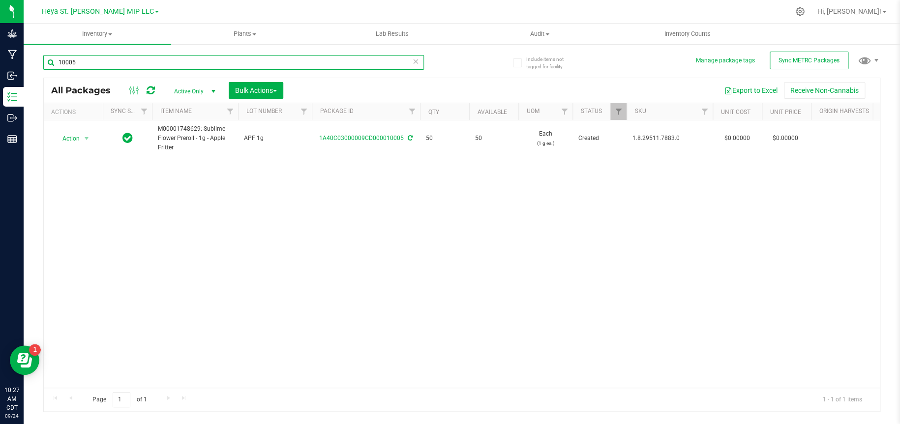
click at [116, 57] on input "10005" at bounding box center [233, 62] width 381 height 15
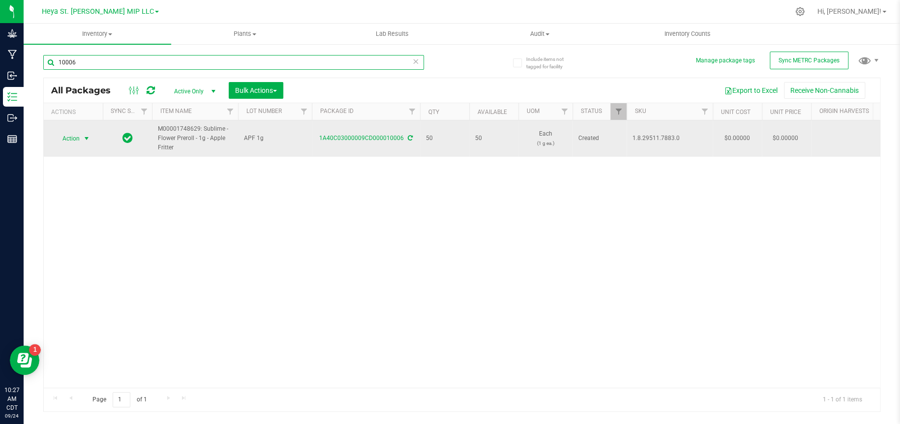
type input "10006"
click at [87, 140] on span "select" at bounding box center [87, 139] width 8 height 8
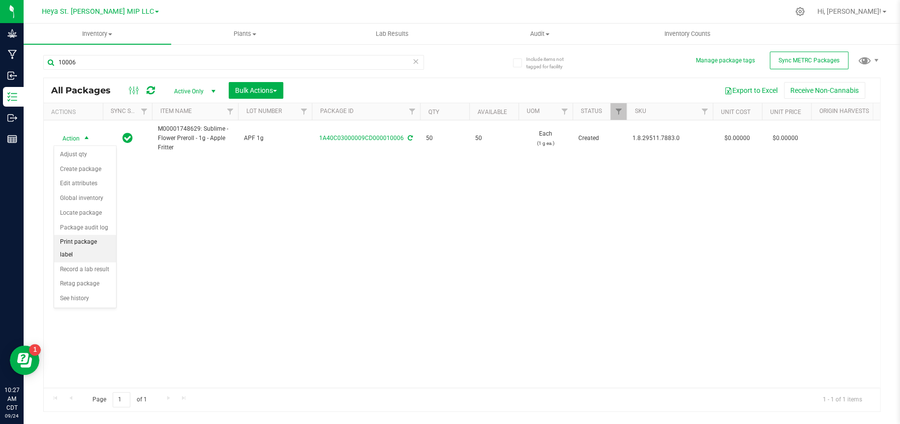
click at [87, 240] on li "Print package label" at bounding box center [85, 248] width 62 height 27
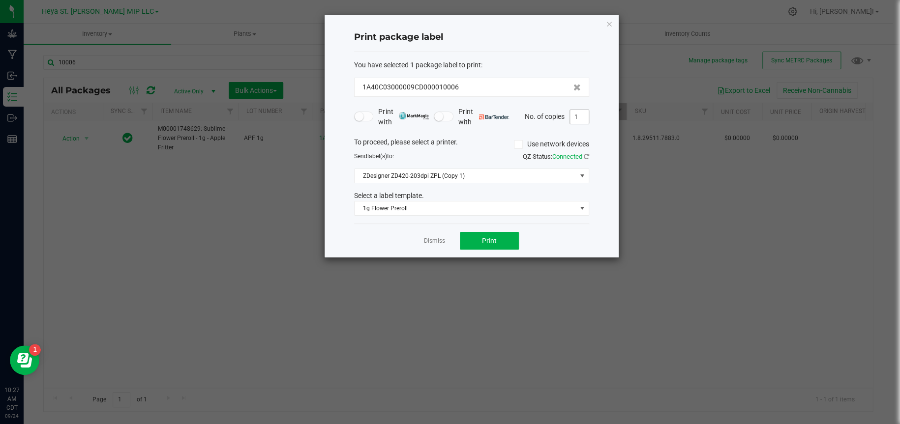
click at [574, 119] on input "1" at bounding box center [579, 117] width 19 height 14
type input "50"
click at [500, 242] on button "Print" at bounding box center [489, 241] width 59 height 18
click at [611, 19] on icon "button" at bounding box center [609, 24] width 7 height 12
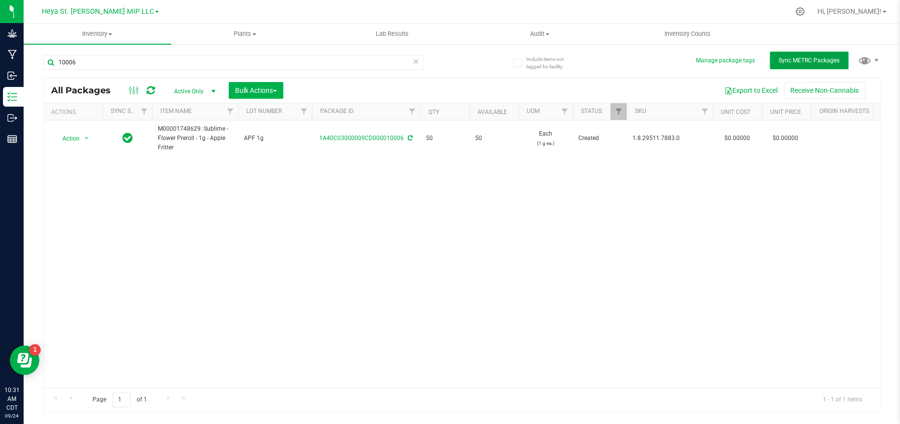
click at [780, 57] on span "Sync METRC Packages" at bounding box center [809, 60] width 61 height 7
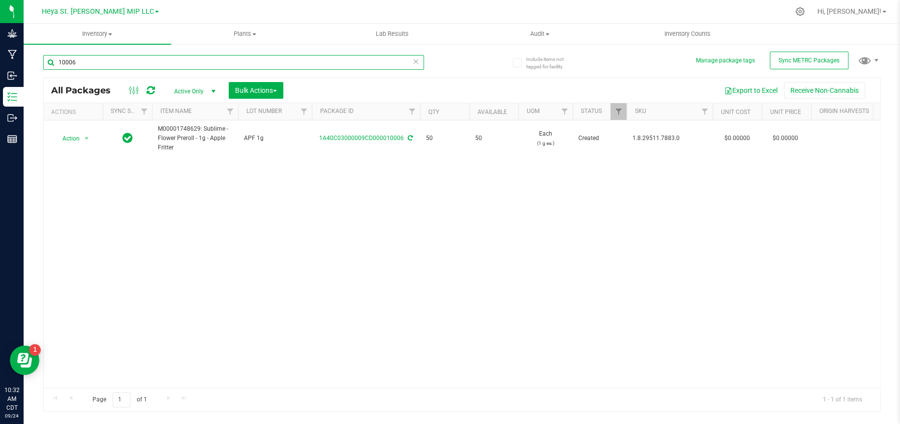
click at [296, 61] on input "10006" at bounding box center [233, 62] width 381 height 15
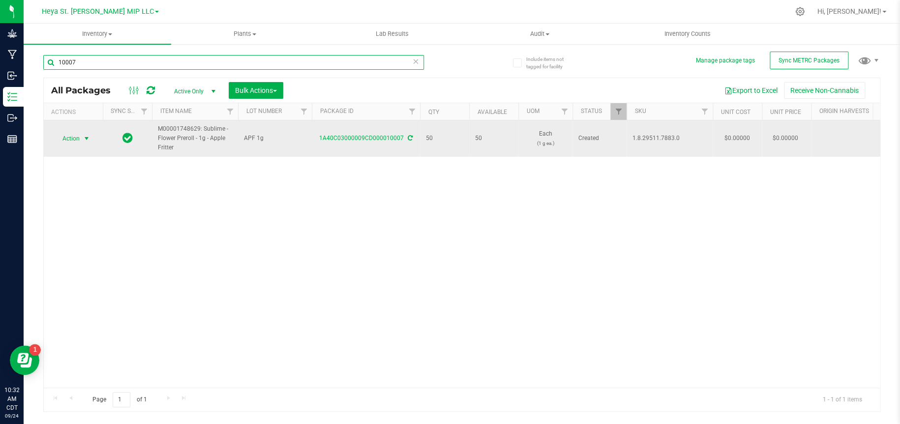
type input "10007"
click at [79, 136] on span "Action" at bounding box center [67, 139] width 27 height 14
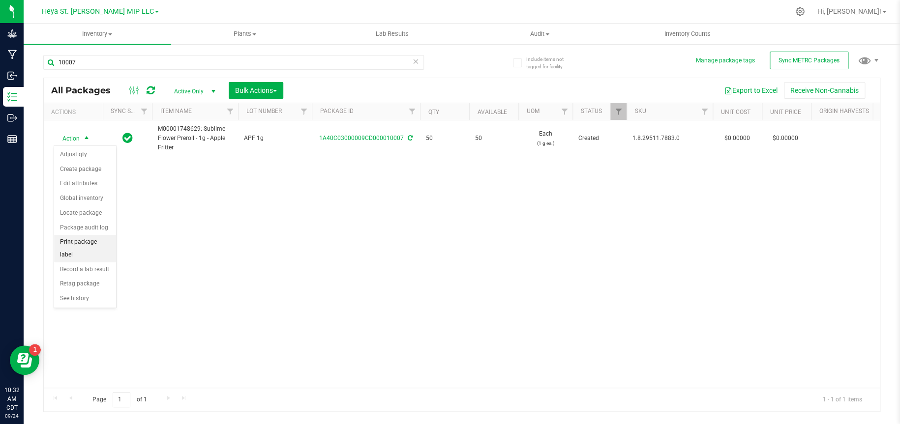
click at [82, 242] on li "Print package label" at bounding box center [85, 248] width 62 height 27
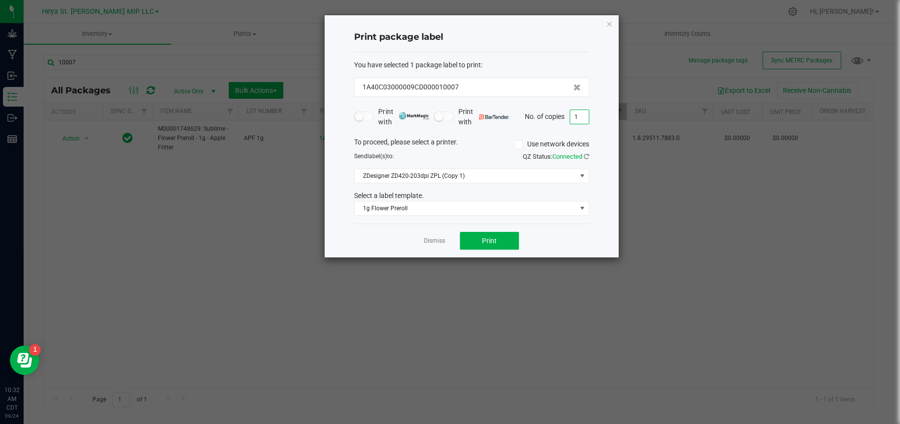
click at [582, 118] on input "1" at bounding box center [579, 117] width 19 height 14
type input "50"
click at [493, 241] on span "Print" at bounding box center [489, 241] width 15 height 8
click at [609, 24] on icon "button" at bounding box center [609, 24] width 7 height 12
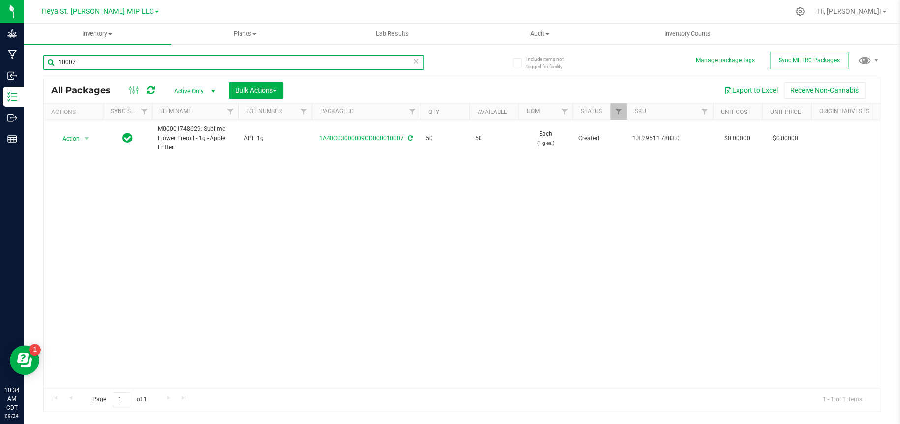
click at [304, 59] on input "10007" at bounding box center [233, 62] width 381 height 15
type input "10008"
click at [77, 137] on span "Action" at bounding box center [67, 139] width 27 height 14
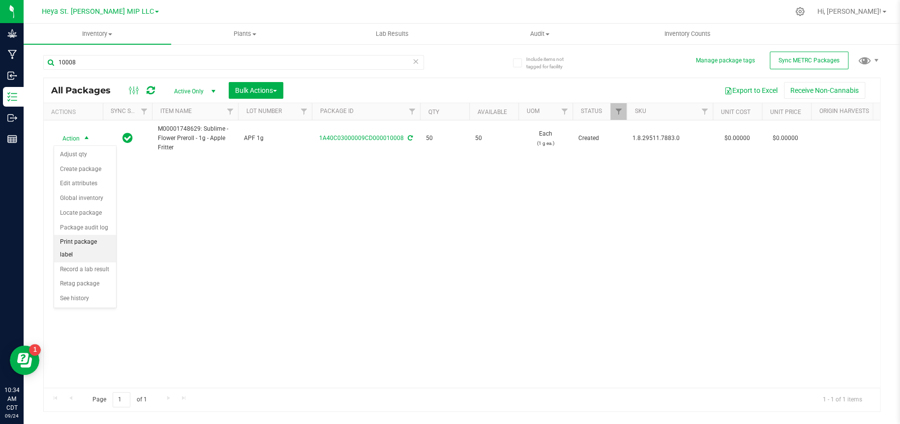
click at [77, 242] on li "Print package label" at bounding box center [85, 248] width 62 height 27
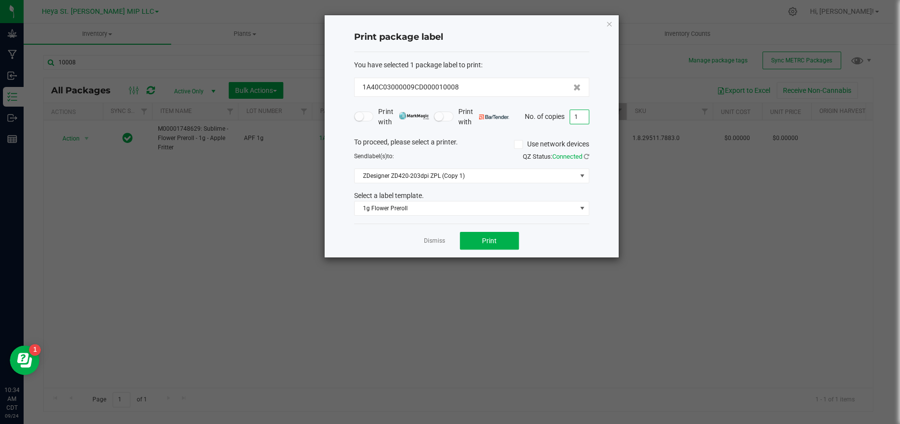
click at [578, 115] on input "1" at bounding box center [579, 117] width 19 height 14
type input "50"
click at [503, 243] on button "Print" at bounding box center [489, 241] width 59 height 18
click at [608, 23] on icon "button" at bounding box center [609, 24] width 7 height 12
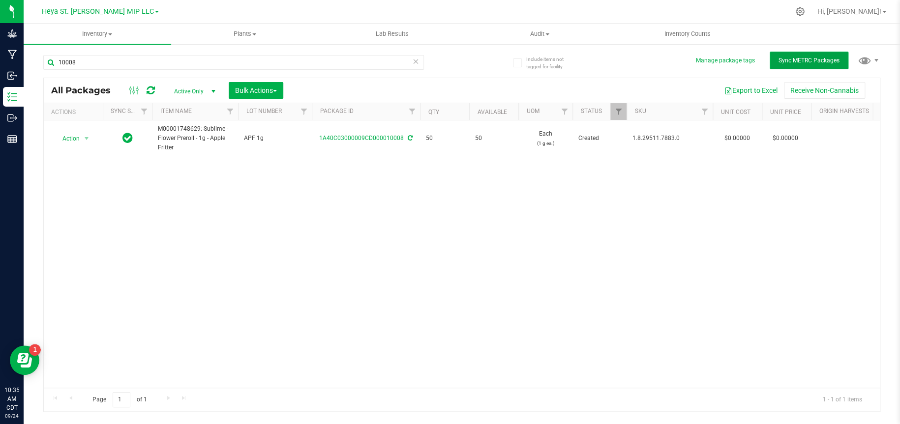
click at [821, 67] on button "Sync METRC Packages" at bounding box center [809, 61] width 79 height 18
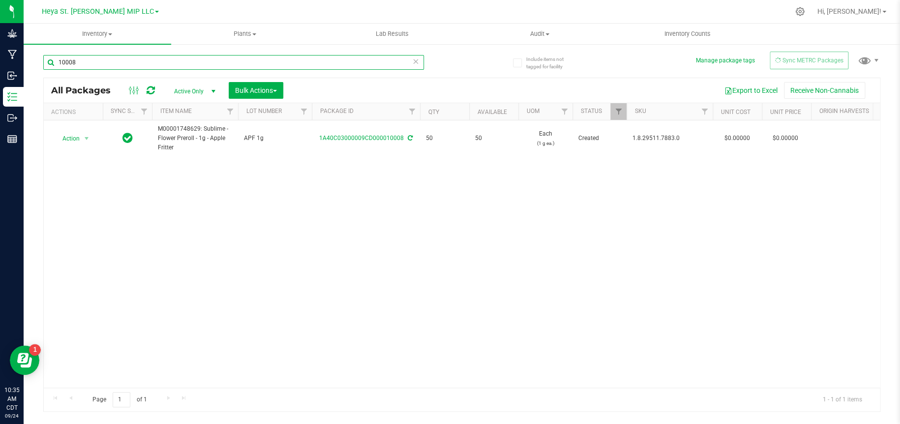
click at [123, 64] on input "10008" at bounding box center [233, 62] width 381 height 15
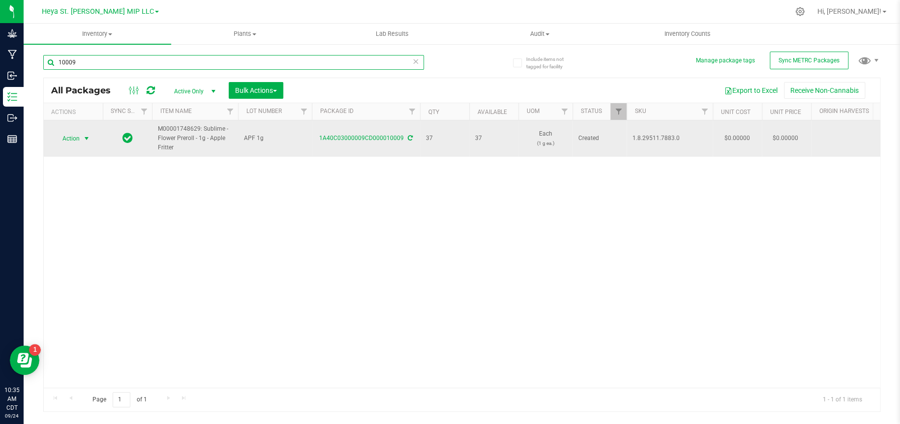
type input "10009"
click at [86, 137] on span "select" at bounding box center [87, 139] width 8 height 8
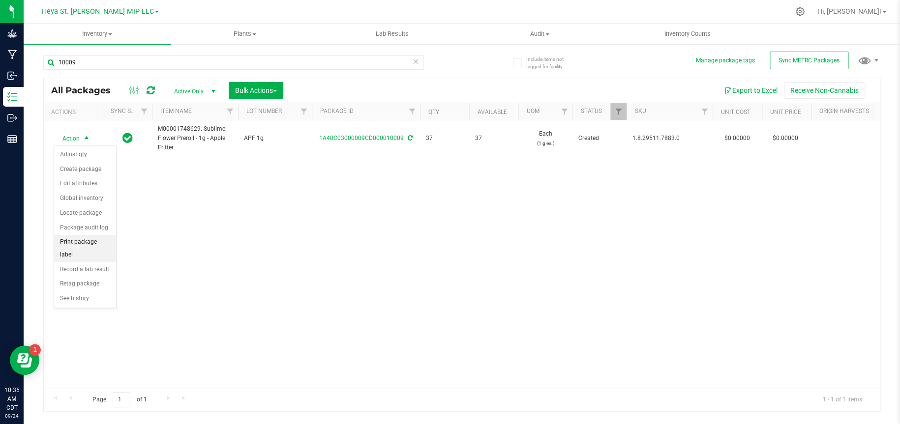
click at [86, 242] on li "Print package label" at bounding box center [85, 248] width 62 height 27
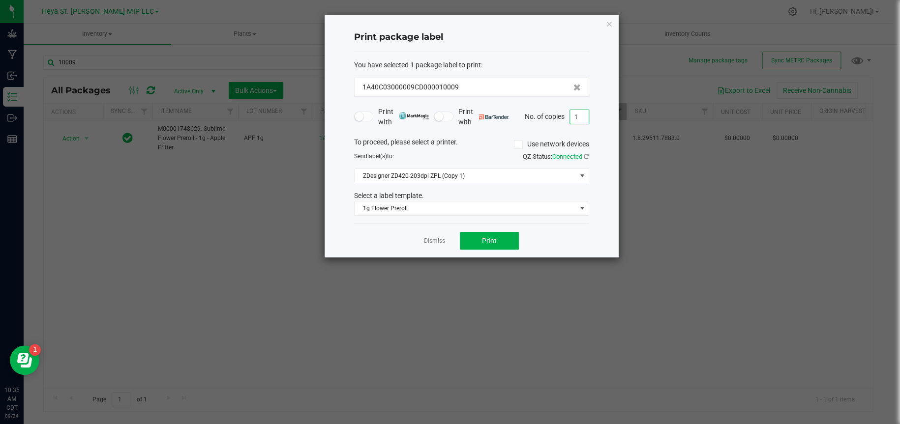
click at [580, 118] on input "1" at bounding box center [579, 117] width 19 height 14
type input "37"
click at [510, 240] on button "Print" at bounding box center [489, 241] width 59 height 18
